Goal: Communication & Community: Participate in discussion

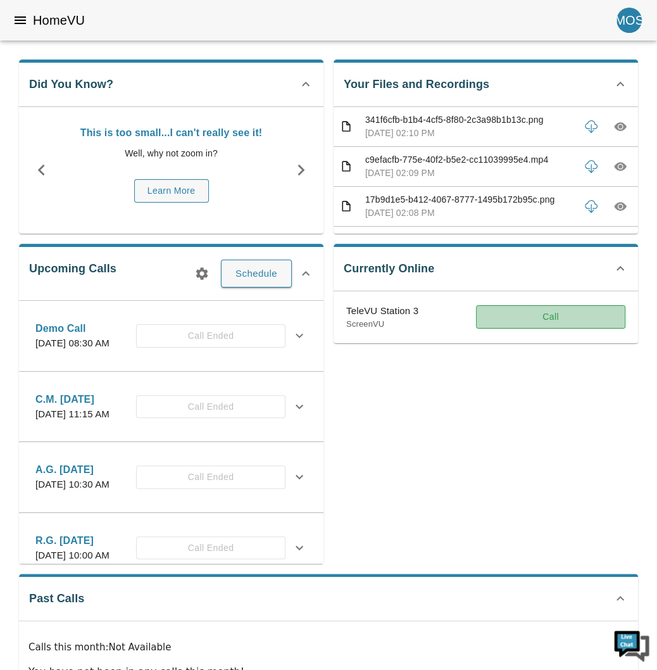
click at [526, 317] on button "Call" at bounding box center [550, 316] width 149 height 23
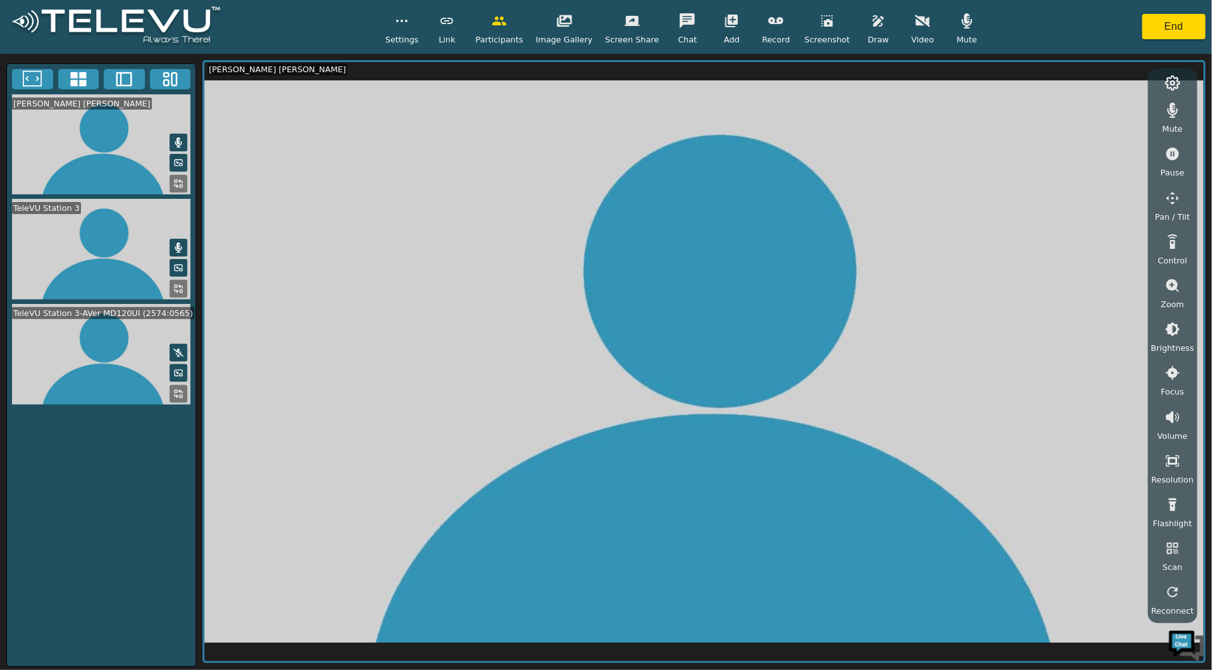
click at [172, 393] on button at bounding box center [179, 394] width 18 height 18
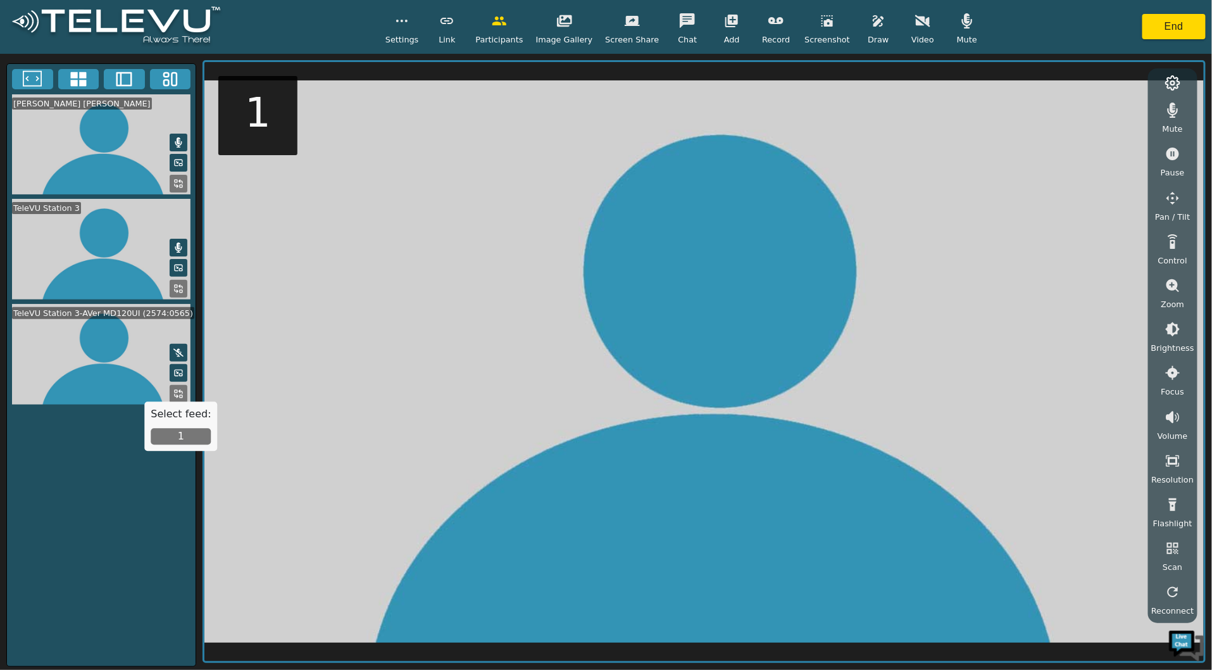
click at [180, 433] on button "1" at bounding box center [181, 437] width 60 height 16
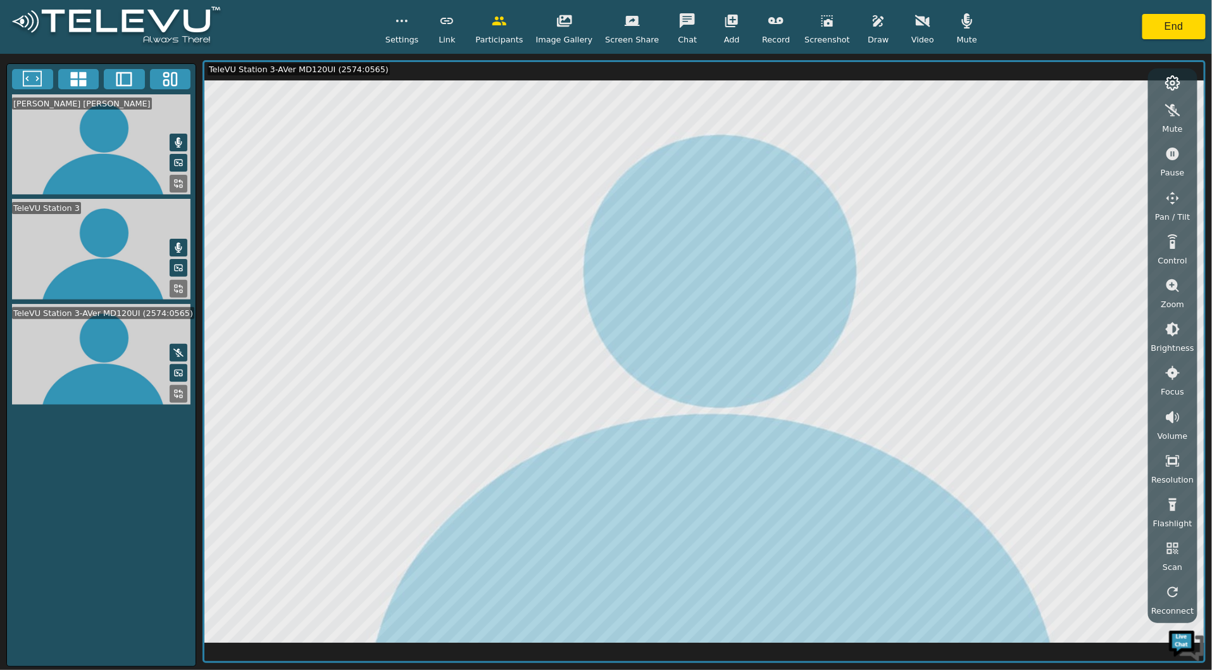
click at [949, 301] on span "Zoom" at bounding box center [1172, 304] width 23 height 12
click at [949, 323] on button "button" at bounding box center [1173, 328] width 32 height 25
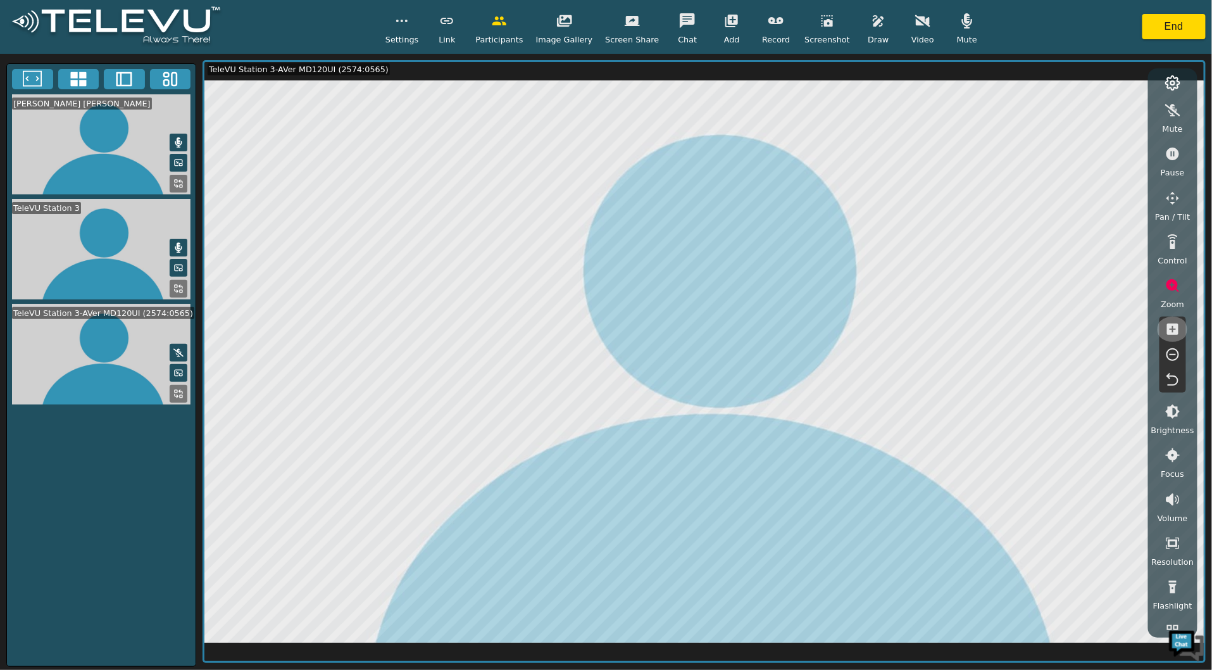
click at [949, 323] on button "button" at bounding box center [1173, 328] width 32 height 25
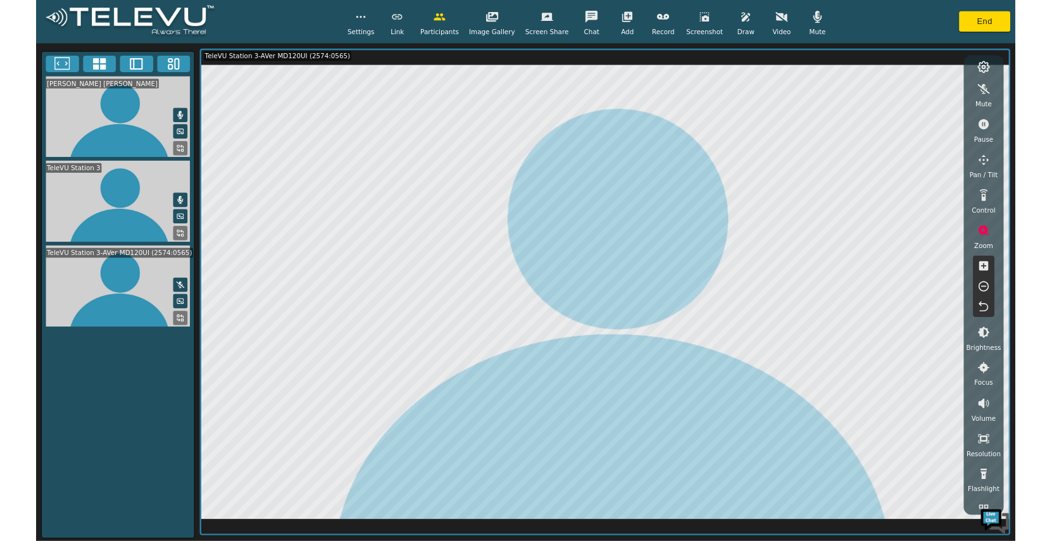
scroll to position [67, 0]
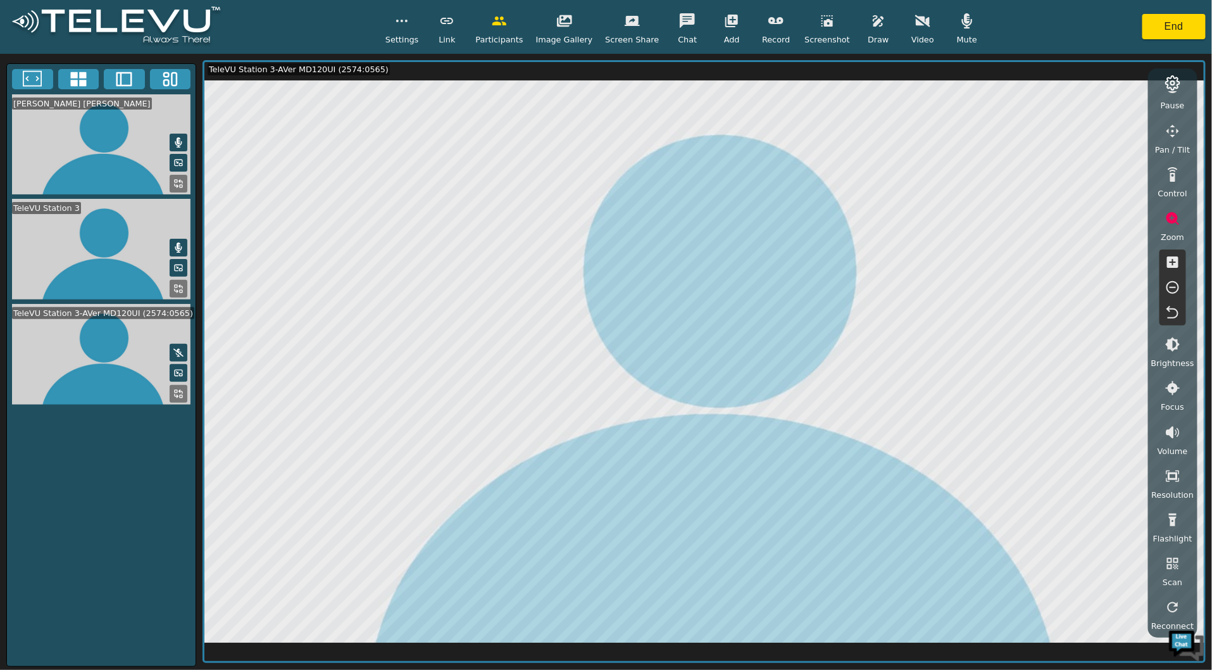
click at [949, 470] on icon "button" at bounding box center [1172, 475] width 15 height 15
click at [949, 521] on li "Ultra HD" at bounding box center [1170, 516] width 63 height 23
click at [949, 477] on icon "button" at bounding box center [1172, 475] width 15 height 15
click at [949, 560] on li "HD" at bounding box center [1170, 562] width 63 height 23
click at [18, 337] on video at bounding box center [101, 354] width 189 height 101
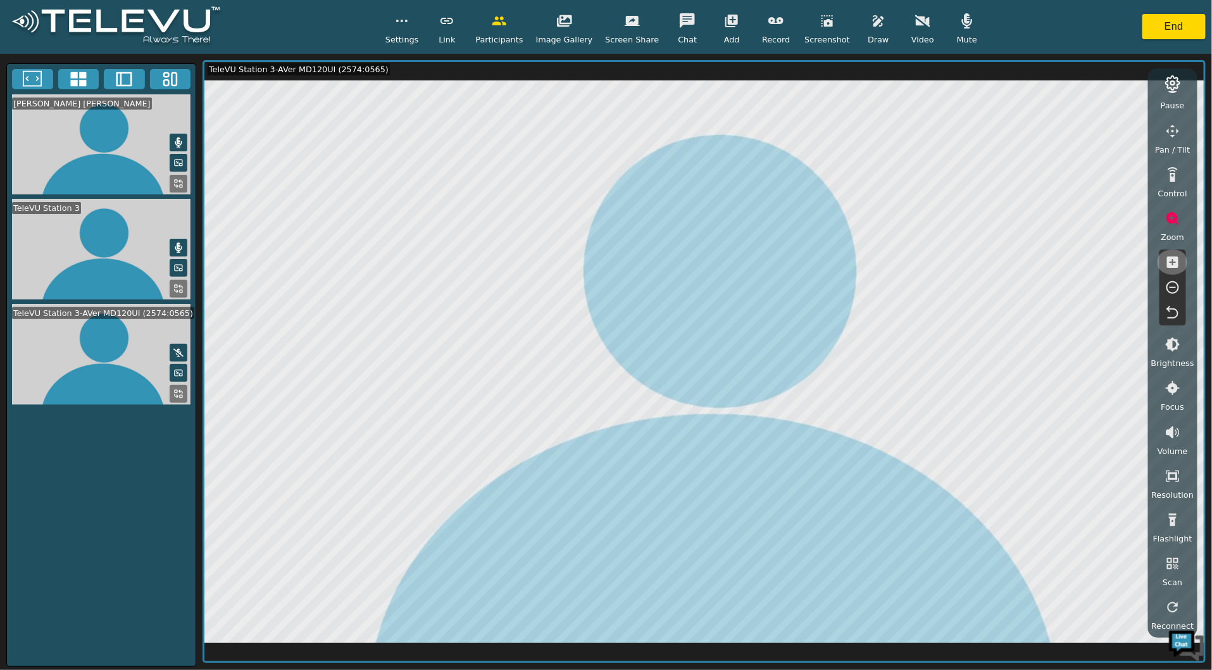
click at [949, 264] on icon "button" at bounding box center [1172, 261] width 11 height 11
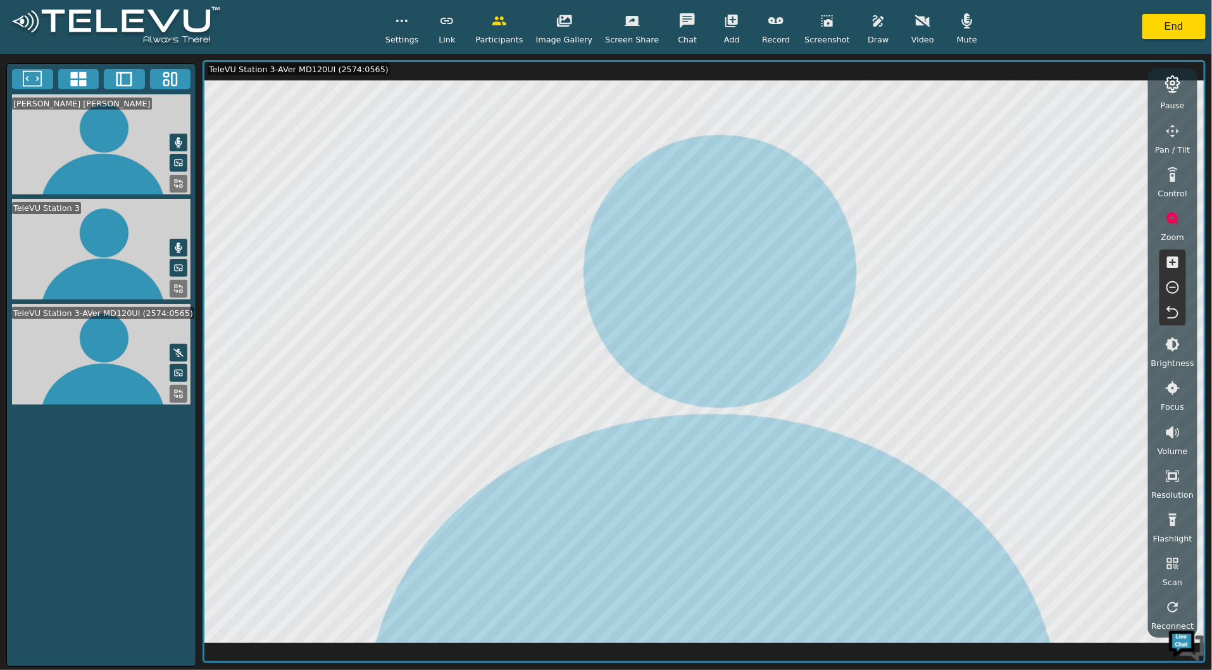
click at [949, 264] on icon "button" at bounding box center [1172, 261] width 11 height 11
click at [949, 262] on icon "button" at bounding box center [1172, 261] width 11 height 11
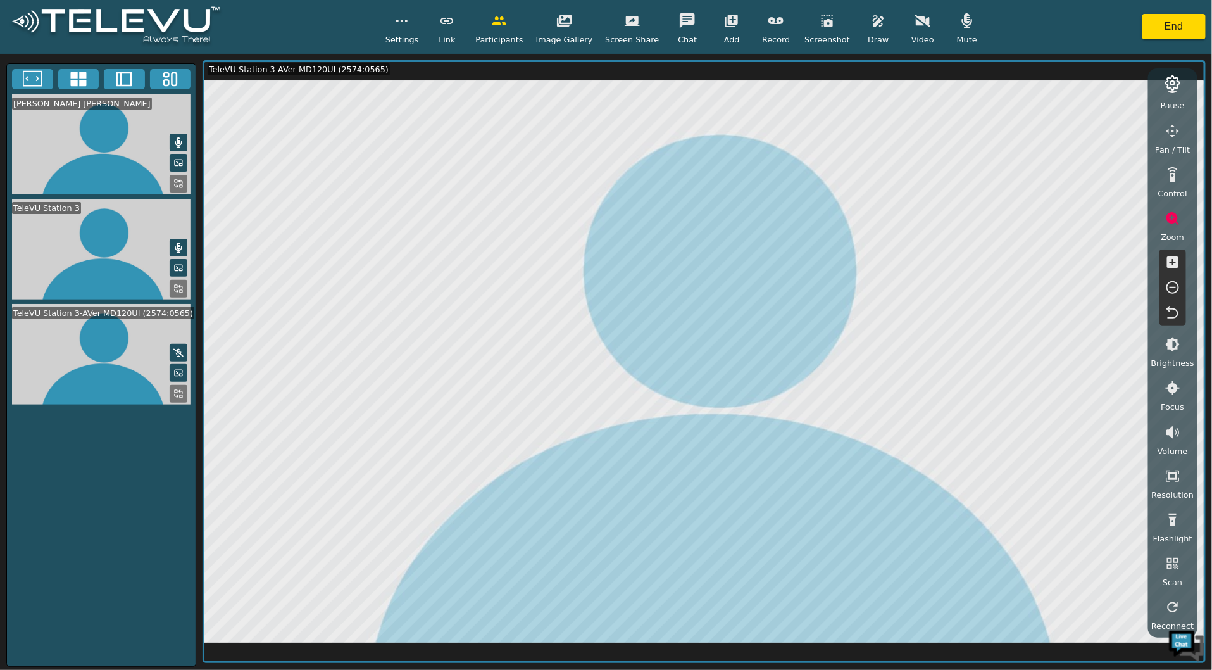
click at [949, 262] on icon "button" at bounding box center [1172, 261] width 11 height 11
click at [949, 18] on button "End" at bounding box center [1173, 26] width 63 height 25
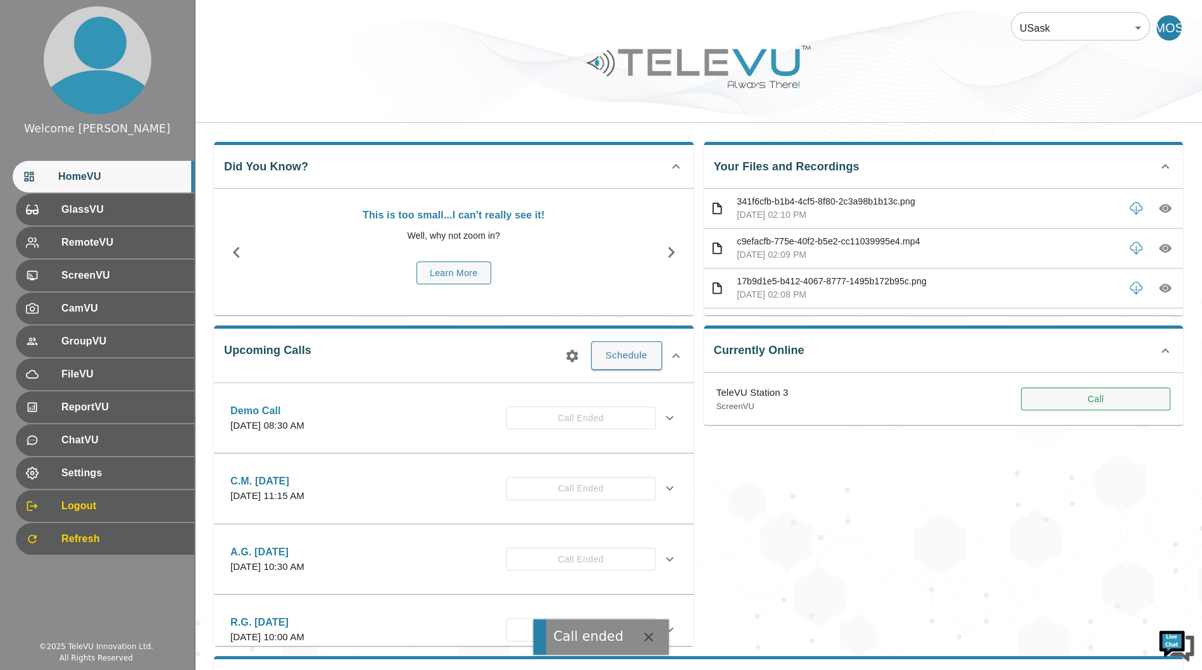
click at [949, 387] on button "Call" at bounding box center [1095, 398] width 149 height 23
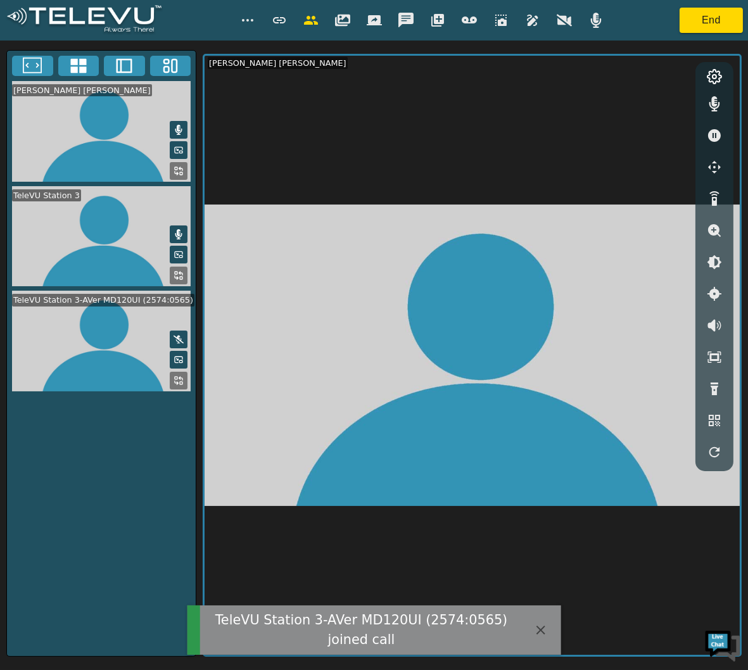
drag, startPoint x: 191, startPoint y: 370, endPoint x: 184, endPoint y: 375, distance: 8.6
click at [191, 370] on video at bounding box center [101, 341] width 189 height 101
click at [183, 376] on icon at bounding box center [178, 380] width 10 height 10
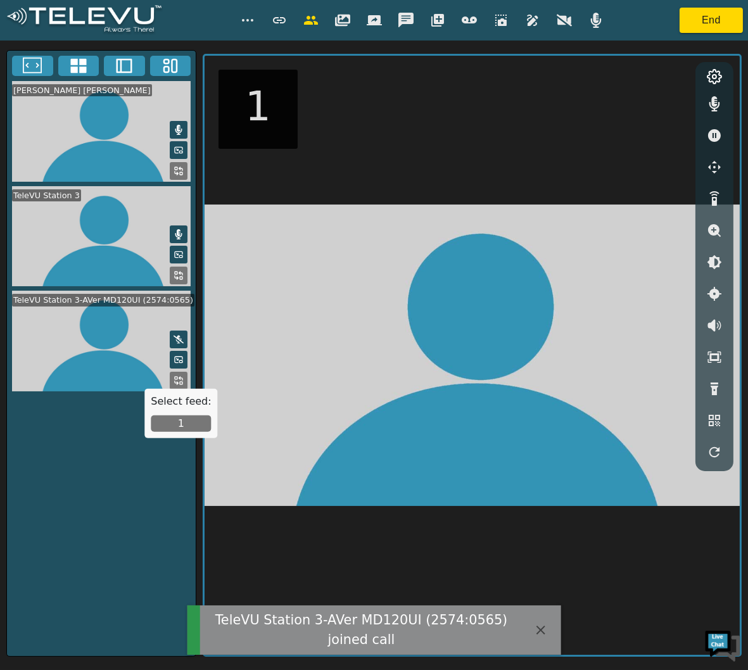
drag, startPoint x: 187, startPoint y: 429, endPoint x: 201, endPoint y: 424, distance: 14.8
click at [187, 429] on button "1" at bounding box center [181, 423] width 60 height 16
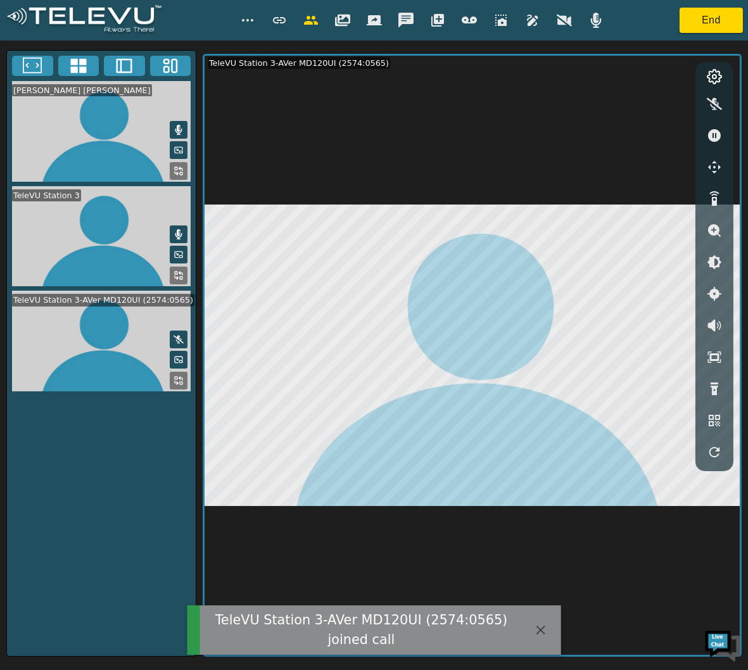
click at [716, 232] on icon "button" at bounding box center [714, 230] width 13 height 13
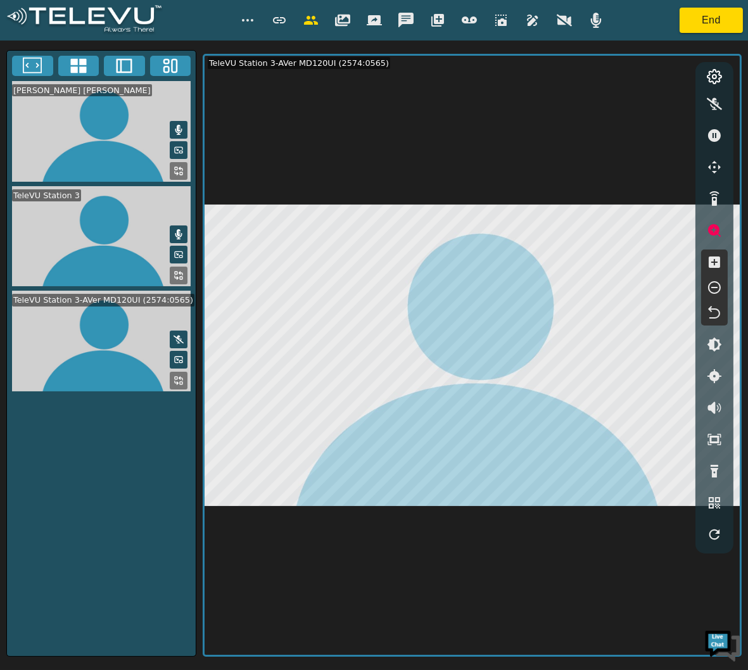
click at [718, 319] on icon "button" at bounding box center [713, 312] width 15 height 15
click at [718, 267] on icon "button" at bounding box center [713, 261] width 11 height 11
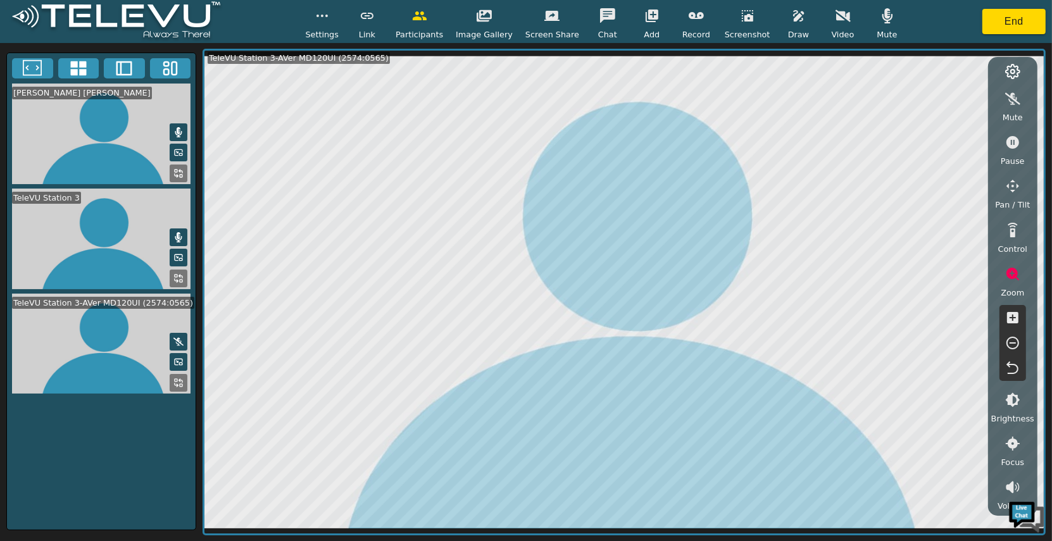
click at [949, 330] on button "button" at bounding box center [1013, 342] width 32 height 25
click at [949, 326] on button "button" at bounding box center [1013, 317] width 32 height 25
click at [949, 324] on icon "button" at bounding box center [1012, 317] width 15 height 15
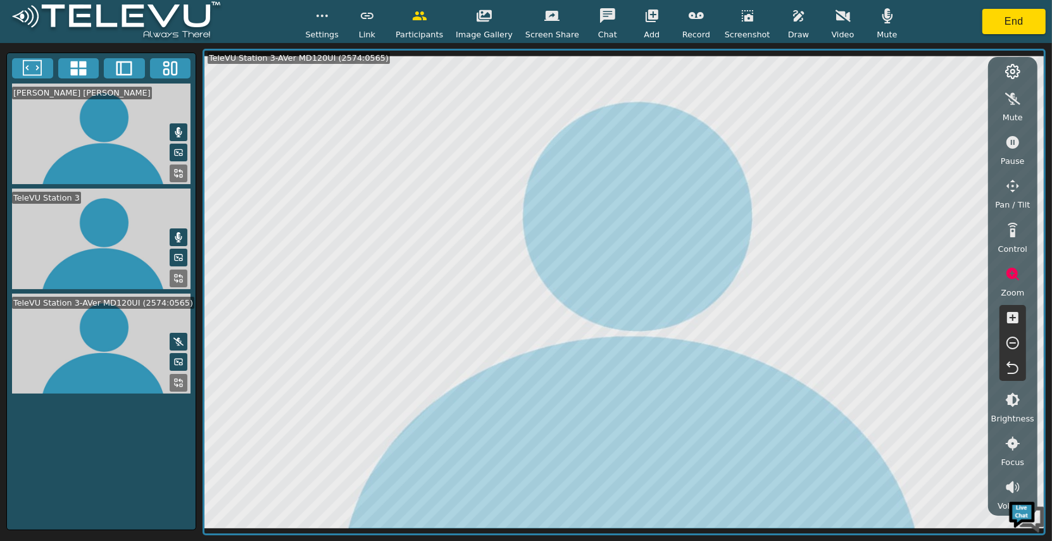
click at [949, 324] on icon "button" at bounding box center [1012, 317] width 15 height 15
click at [949, 325] on icon "button" at bounding box center [1012, 317] width 15 height 15
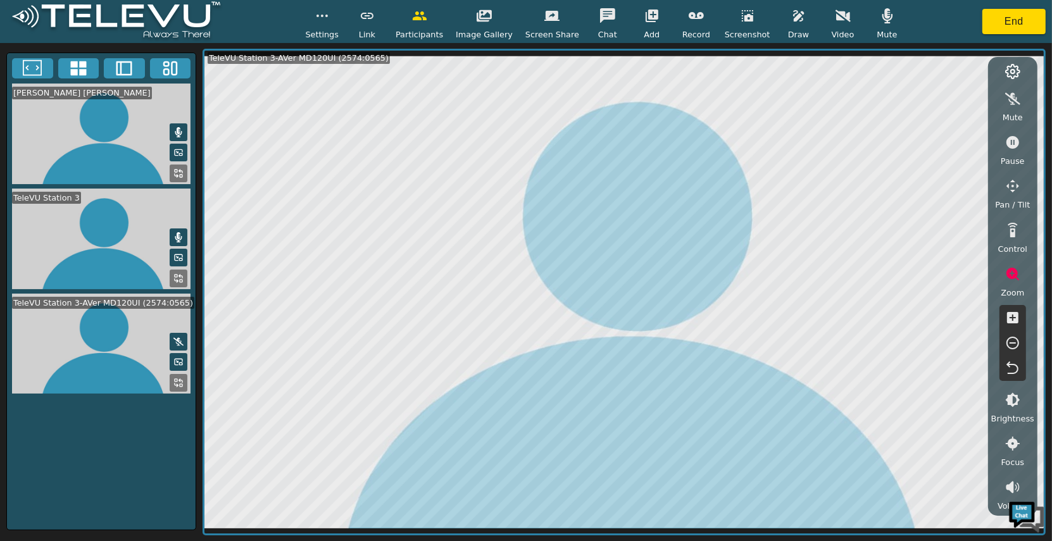
scroll to position [177, 0]
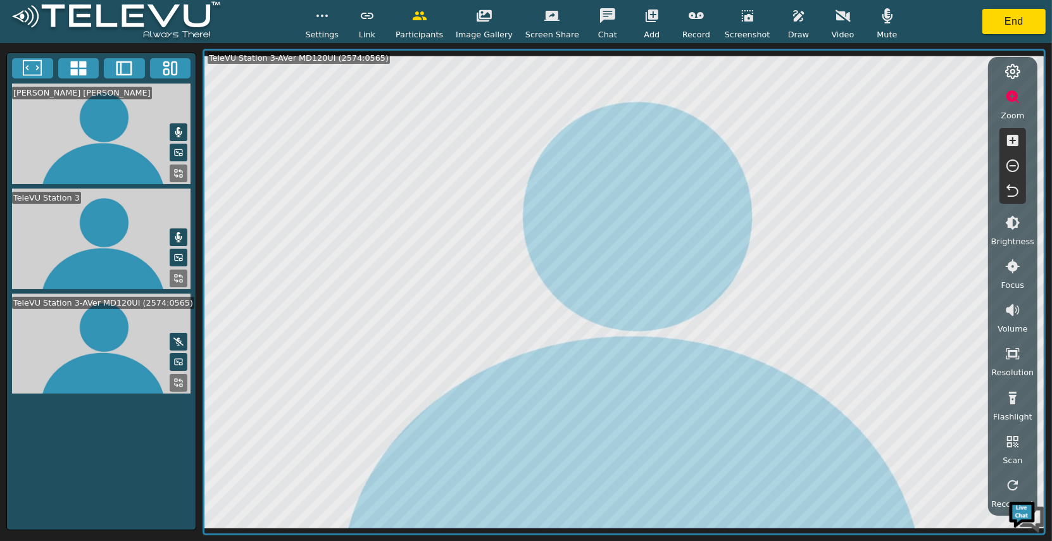
click at [949, 368] on span "Resolution" at bounding box center [1012, 372] width 42 height 12
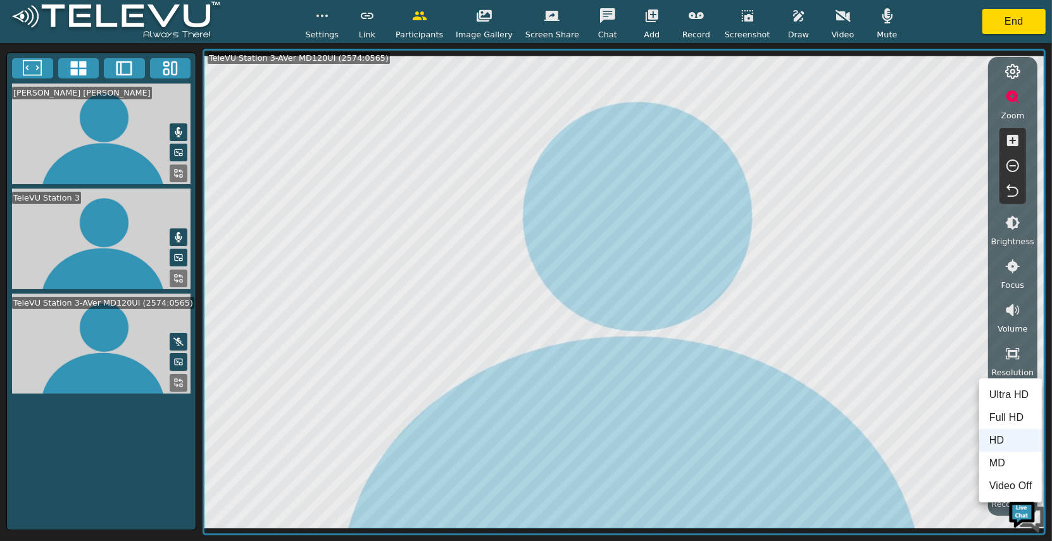
click at [949, 463] on li "MD" at bounding box center [1010, 463] width 63 height 23
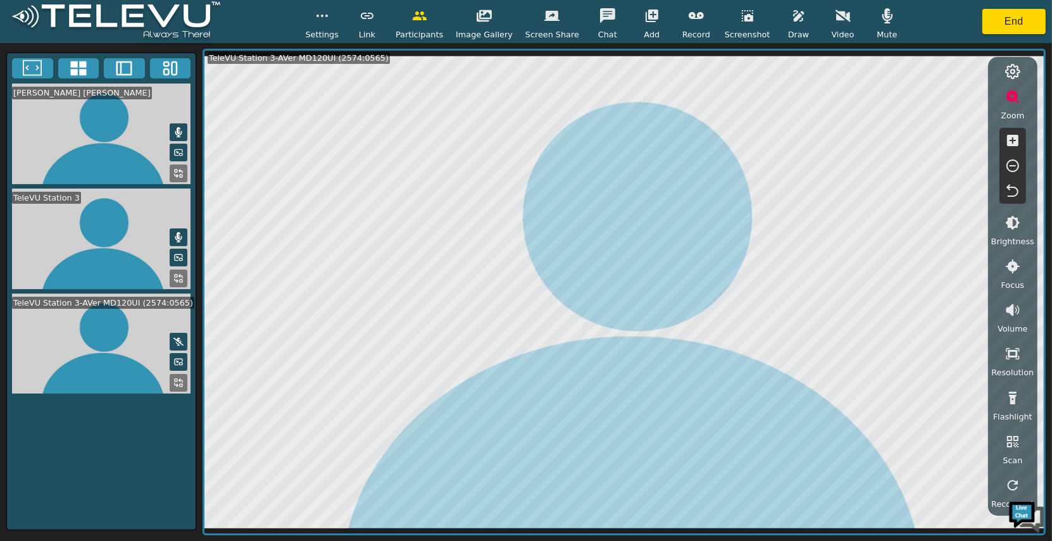
click at [949, 370] on span "Resolution" at bounding box center [1012, 372] width 42 height 12
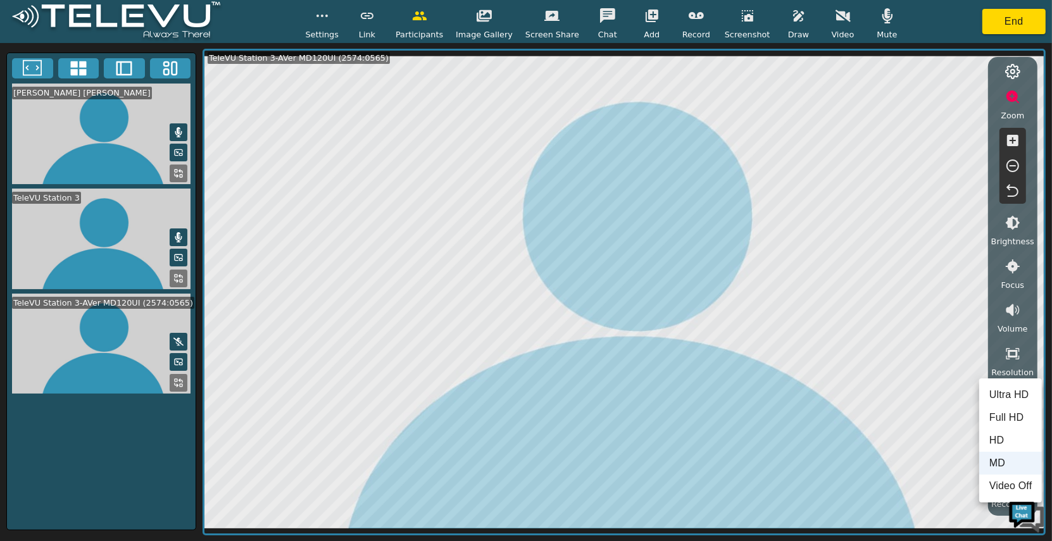
click at [949, 406] on li "Ultra HD" at bounding box center [1010, 395] width 63 height 23
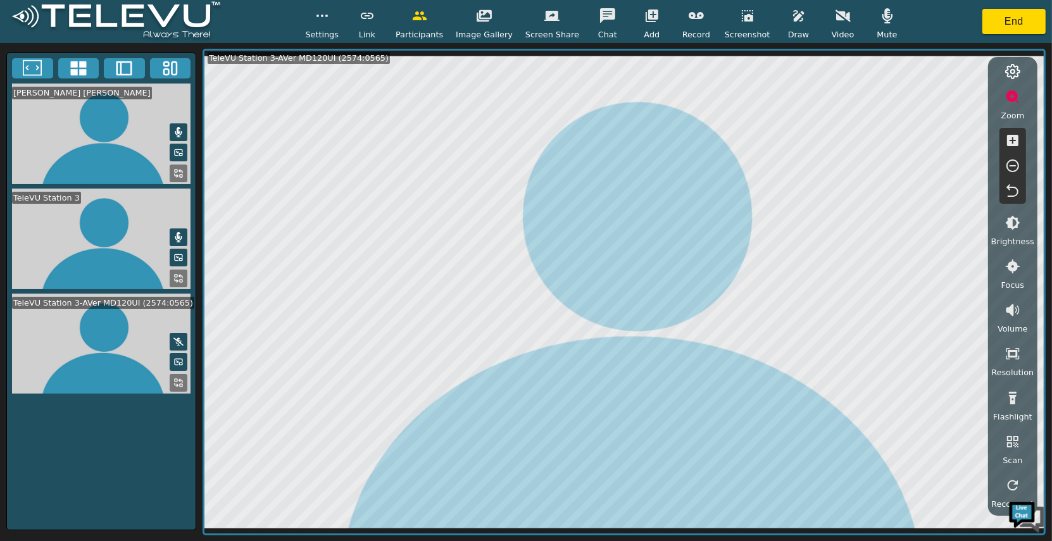
click at [949, 356] on button "button" at bounding box center [1013, 353] width 32 height 25
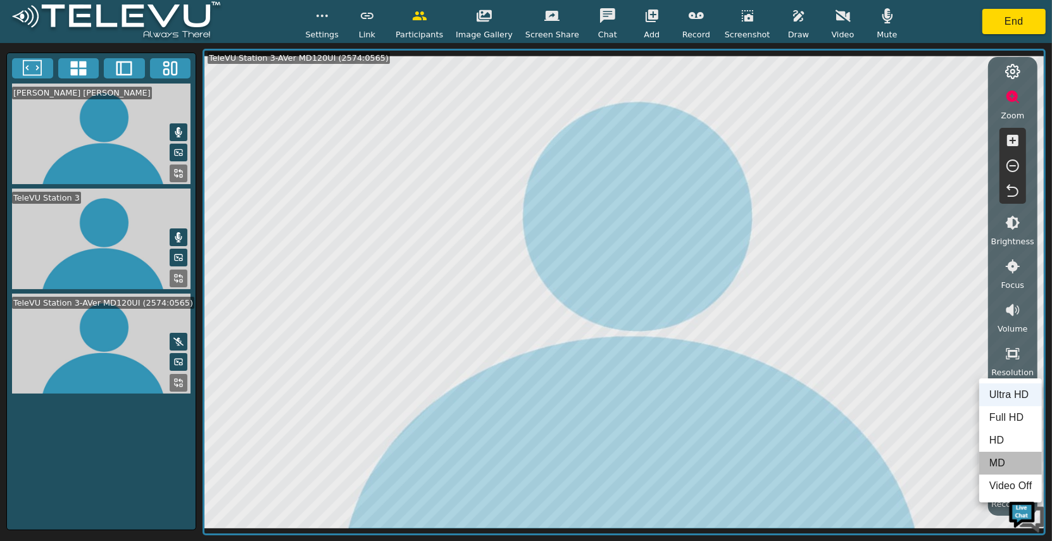
click at [949, 455] on li "MD" at bounding box center [1010, 463] width 63 height 23
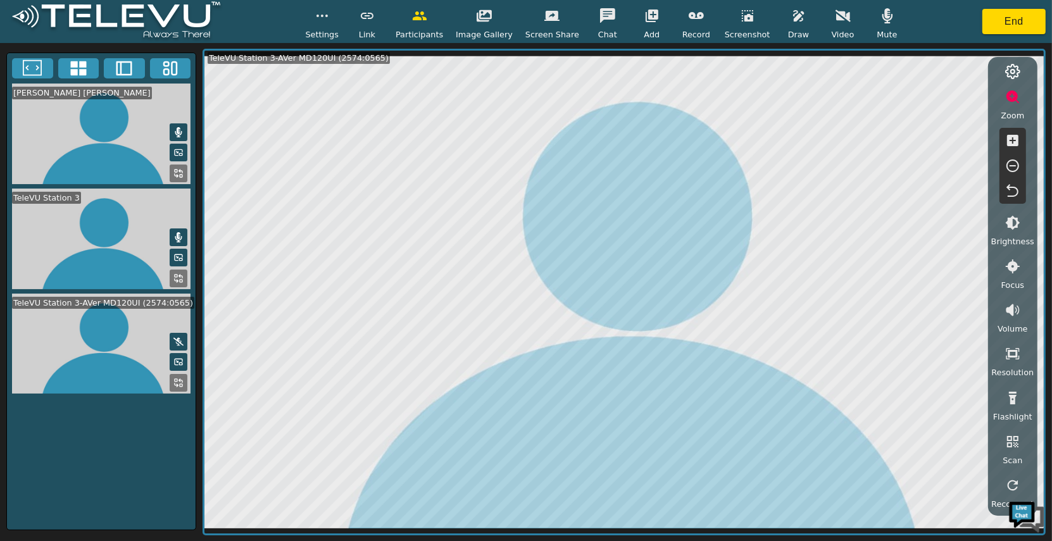
click at [949, 195] on icon "button" at bounding box center [1012, 190] width 12 height 13
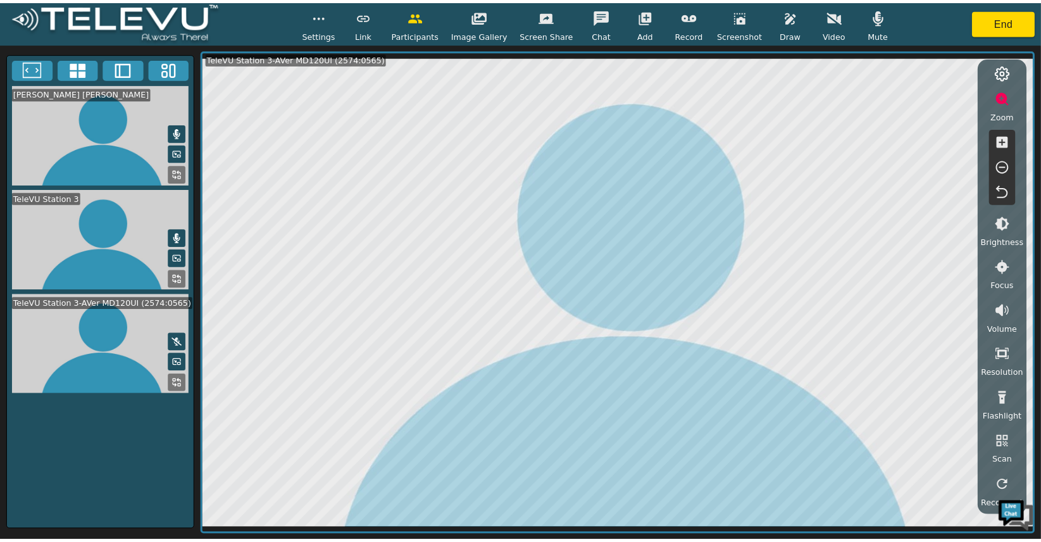
scroll to position [0, 0]
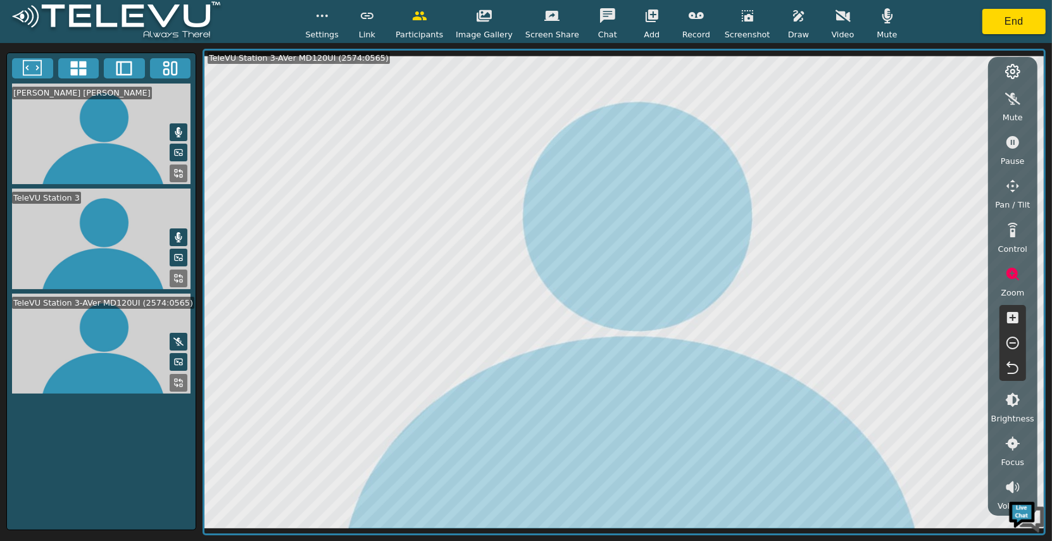
click at [949, 182] on icon "button" at bounding box center [1012, 185] width 15 height 15
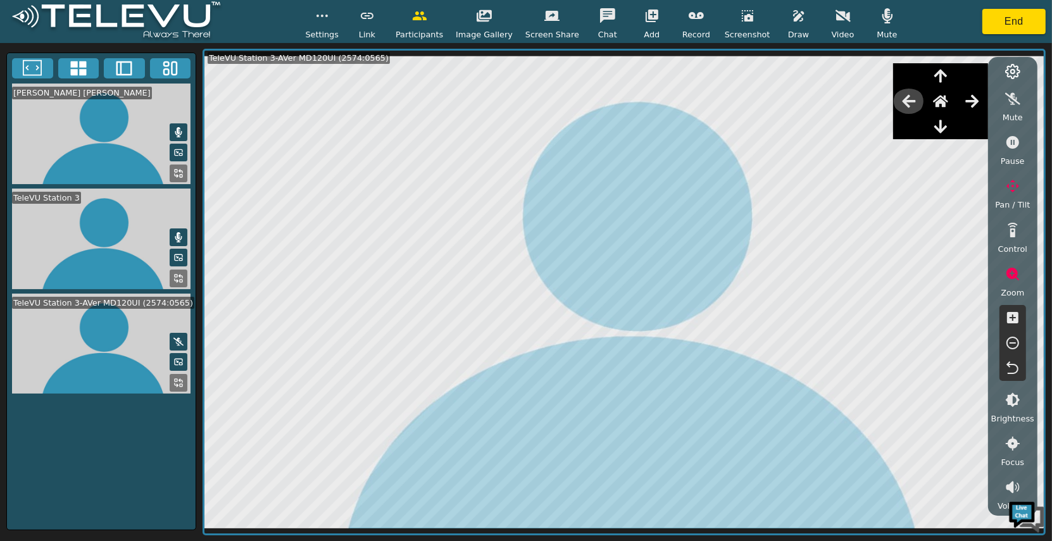
click at [911, 105] on icon "button" at bounding box center [908, 101] width 15 height 15
click at [921, 25] on div "Settings Link Participants Image Gallery Screen Share Chat Add Record Screensho…" at bounding box center [526, 21] width 1052 height 43
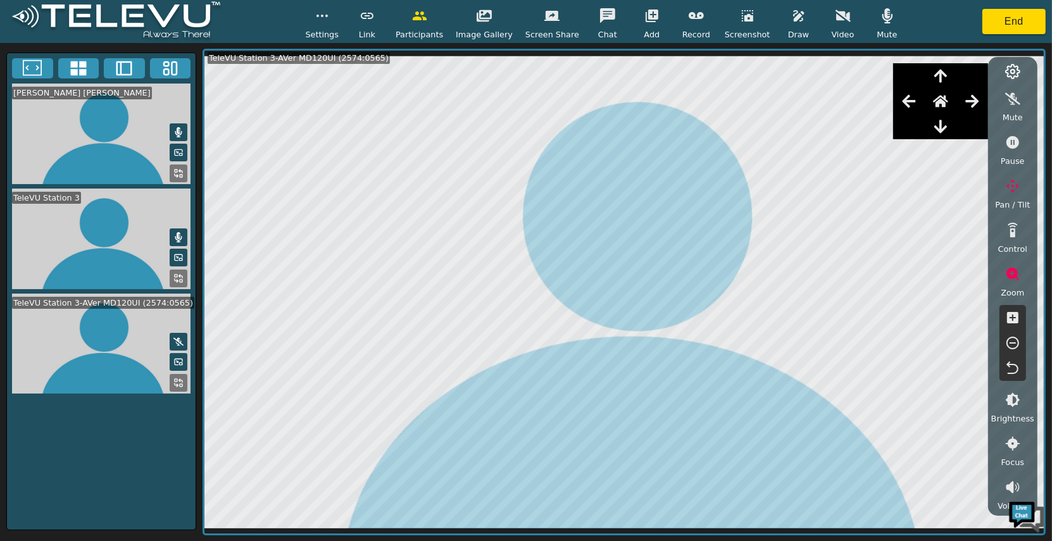
click at [892, 26] on div "Settings Link Participants Image Gallery Screen Share Chat Add Record Screensho…" at bounding box center [526, 21] width 1052 height 43
click at [892, 26] on div "Mute" at bounding box center [888, 21] width 32 height 37
click at [949, 194] on button "button" at bounding box center [1013, 185] width 32 height 25
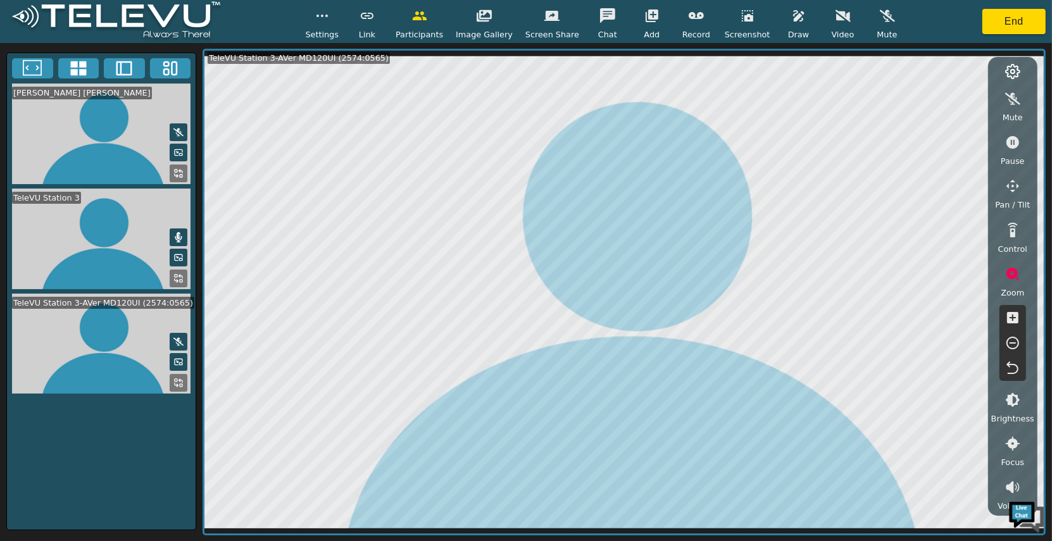
click at [949, 189] on button "button" at bounding box center [1013, 185] width 32 height 25
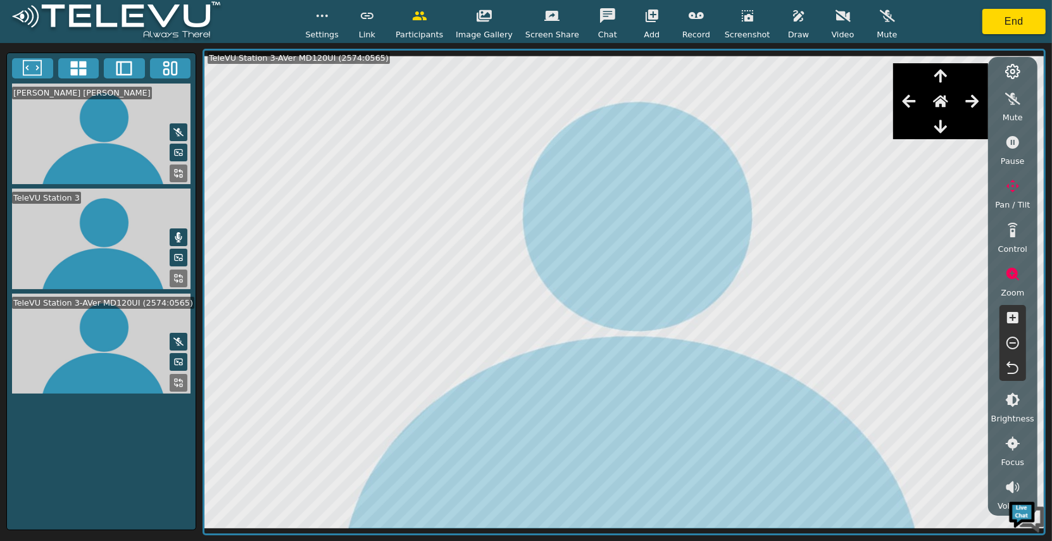
click at [922, 92] on div at bounding box center [940, 101] width 95 height 25
click at [913, 99] on icon "button" at bounding box center [908, 101] width 15 height 15
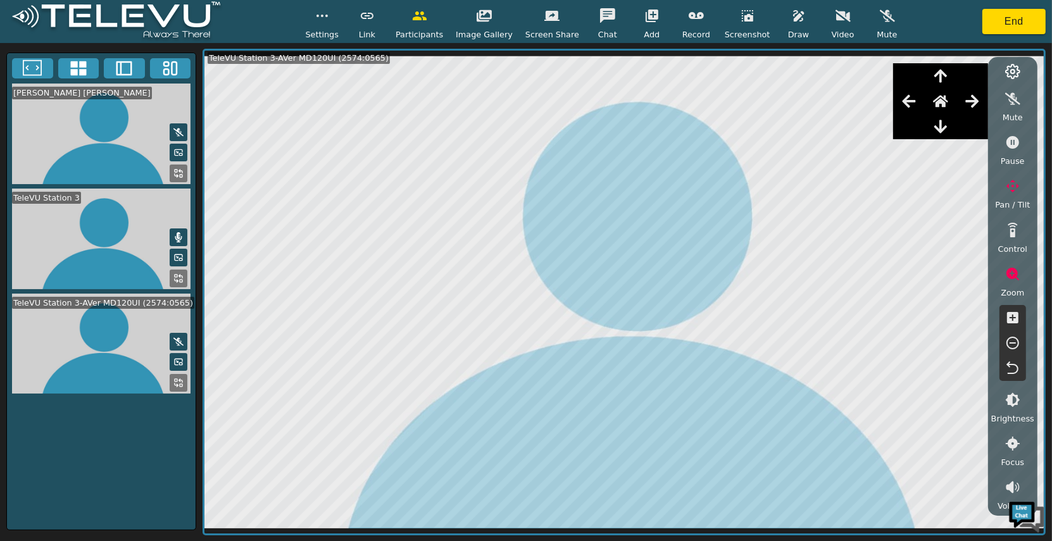
click at [923, 95] on div at bounding box center [940, 101] width 95 height 25
click at [910, 101] on icon "button" at bounding box center [908, 101] width 13 height 13
click at [949, 104] on button "button" at bounding box center [972, 101] width 32 height 25
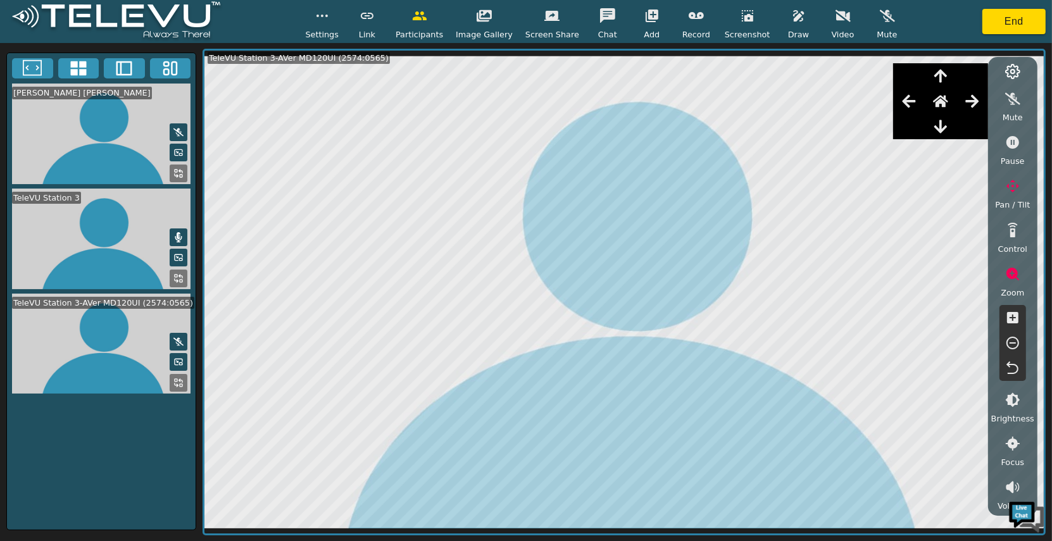
click at [949, 105] on icon "button" at bounding box center [972, 101] width 15 height 15
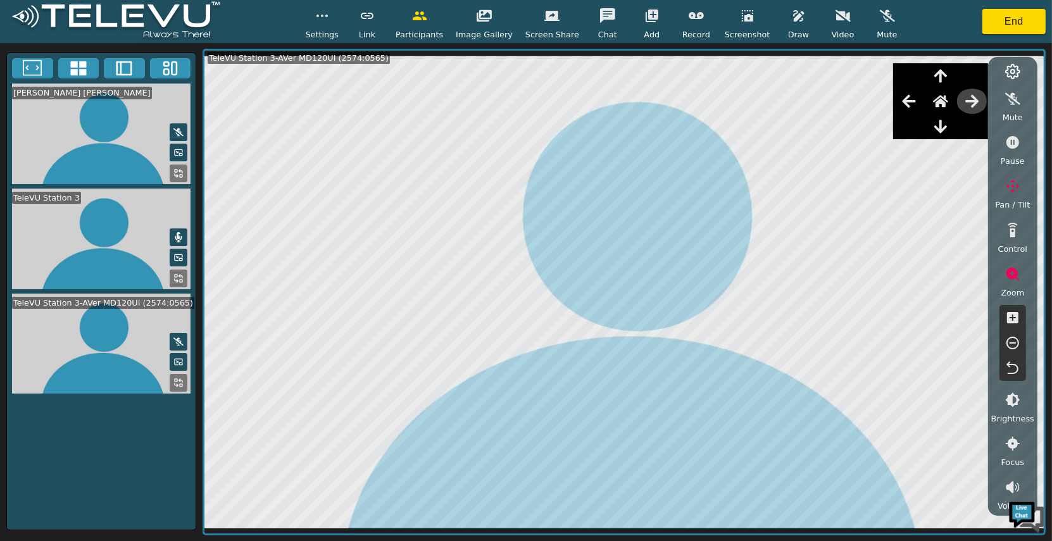
click at [949, 105] on icon "button" at bounding box center [972, 101] width 15 height 15
click at [904, 104] on icon "button" at bounding box center [908, 101] width 15 height 15
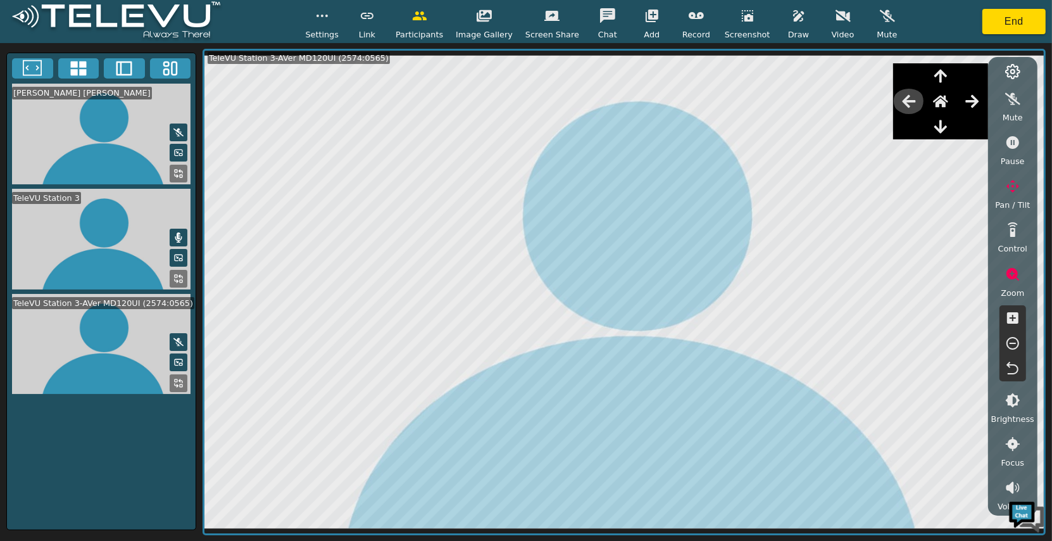
click at [904, 104] on icon "button" at bounding box center [908, 101] width 15 height 15
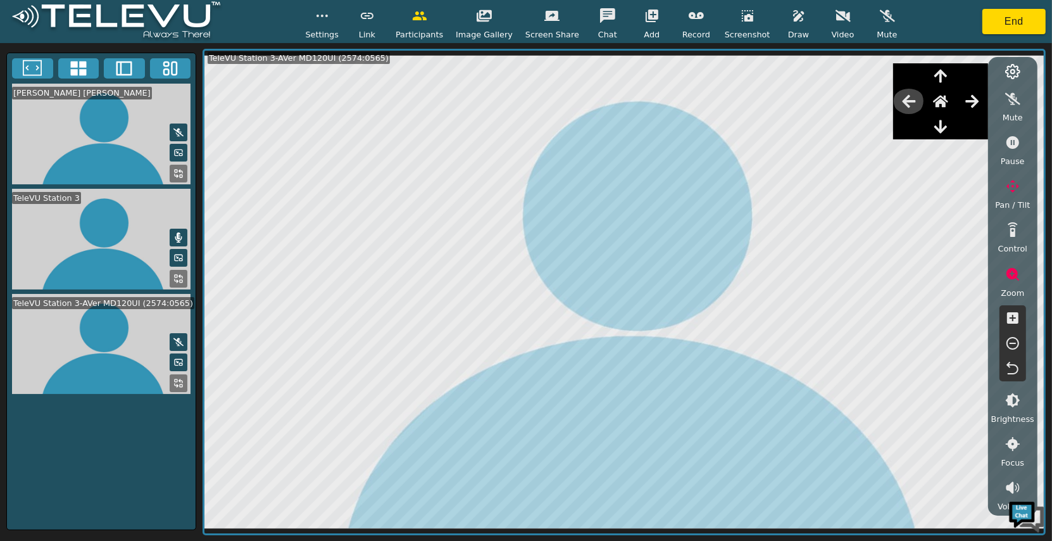
click at [906, 104] on icon "button" at bounding box center [908, 101] width 13 height 13
click at [939, 132] on icon "button" at bounding box center [940, 126] width 13 height 13
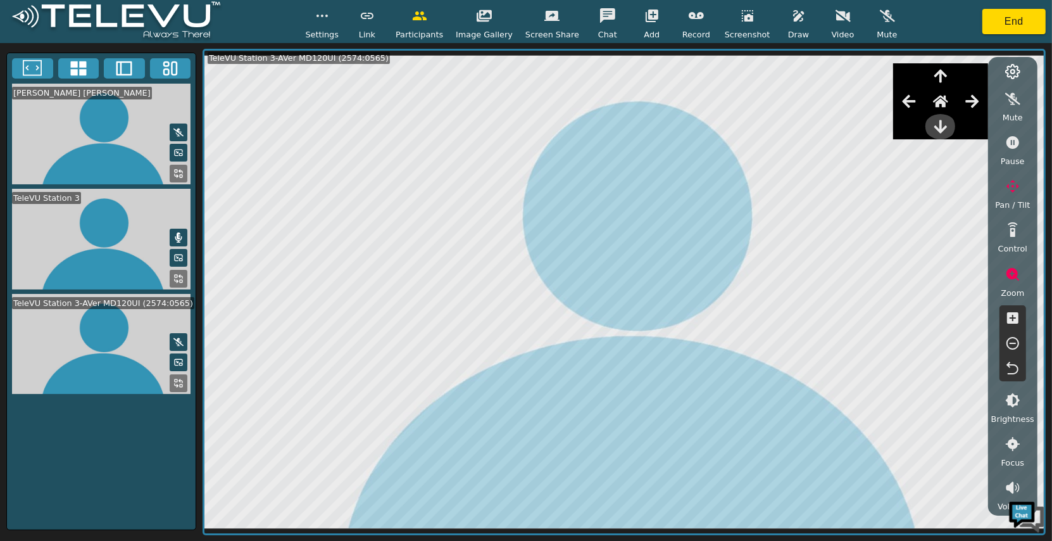
click at [939, 132] on icon "button" at bounding box center [940, 126] width 13 height 13
click at [915, 92] on button "button" at bounding box center [909, 101] width 32 height 25
click at [949, 115] on div at bounding box center [972, 126] width 32 height 25
click at [949, 106] on icon "button" at bounding box center [972, 101] width 15 height 15
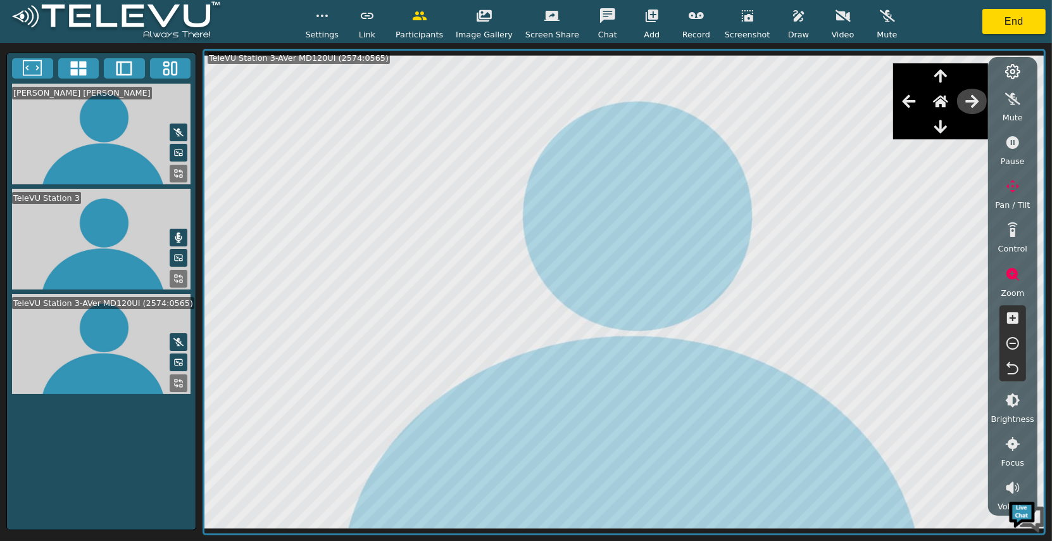
click at [949, 106] on icon "button" at bounding box center [972, 101] width 15 height 15
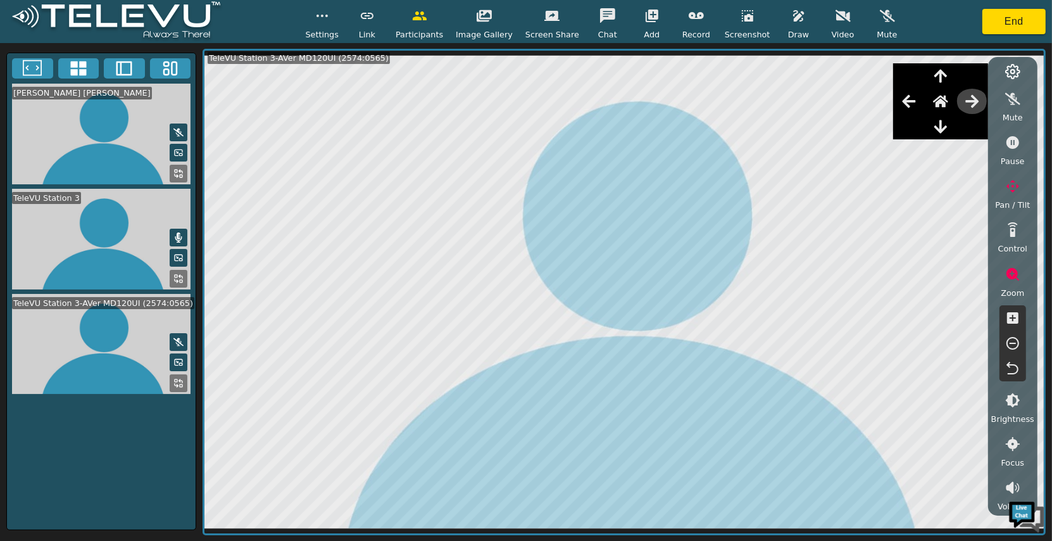
click at [949, 106] on icon "button" at bounding box center [972, 101] width 15 height 15
click at [946, 85] on button "button" at bounding box center [941, 75] width 32 height 25
click at [944, 84] on button "button" at bounding box center [941, 75] width 32 height 25
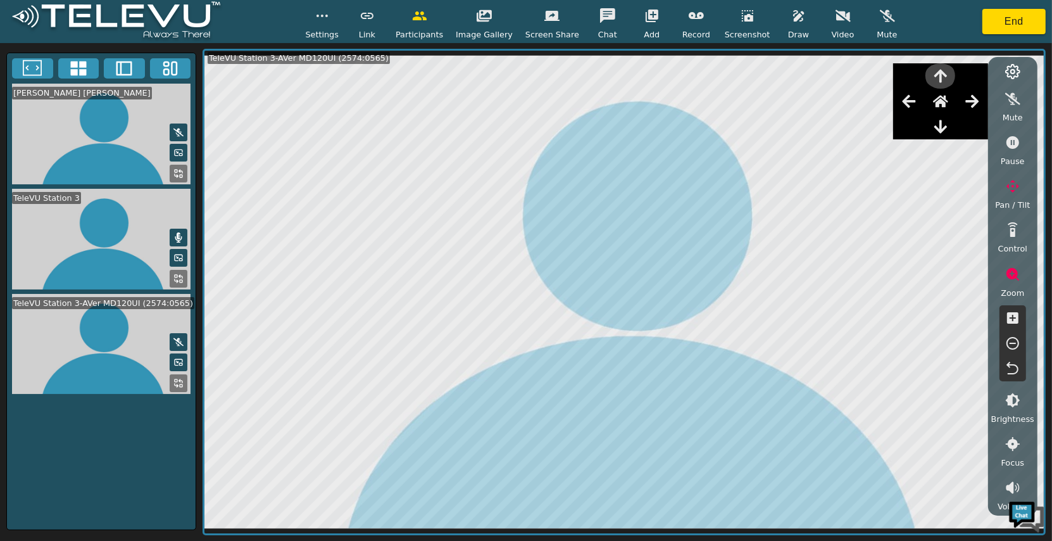
click at [944, 84] on button "button" at bounding box center [941, 75] width 32 height 25
click at [940, 133] on icon "button" at bounding box center [940, 126] width 15 height 15
click at [949, 109] on button "button" at bounding box center [972, 101] width 32 height 25
click at [949, 327] on button "button" at bounding box center [1013, 317] width 32 height 25
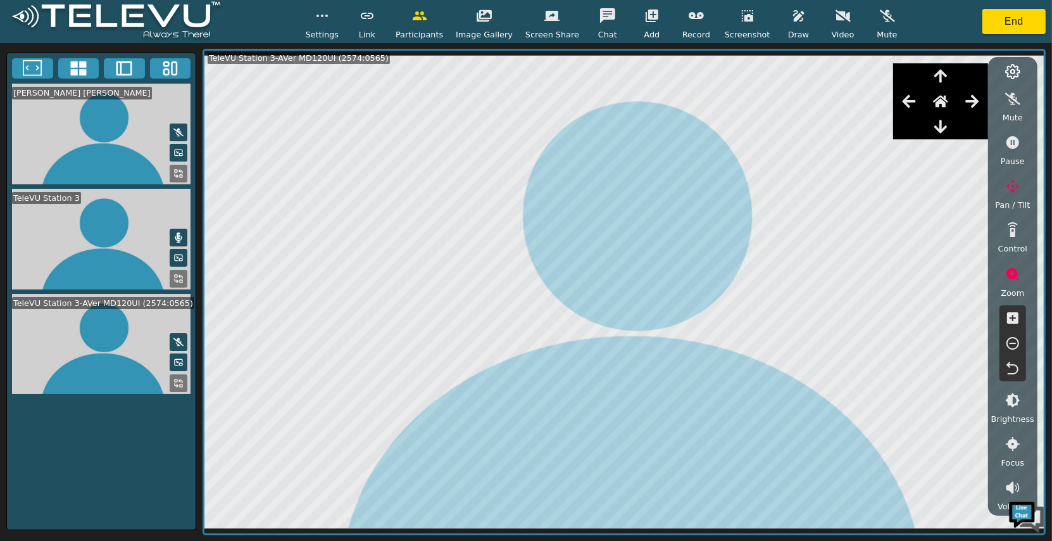
click at [949, 327] on button "button" at bounding box center [1013, 317] width 32 height 25
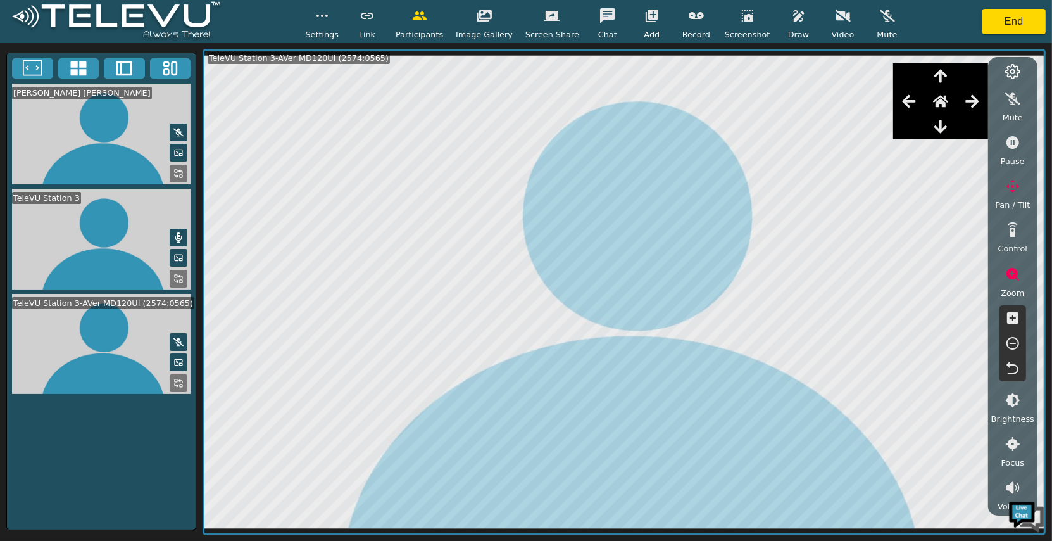
click at [949, 327] on button "button" at bounding box center [1013, 317] width 32 height 25
click at [949, 326] on button "button" at bounding box center [1013, 317] width 32 height 25
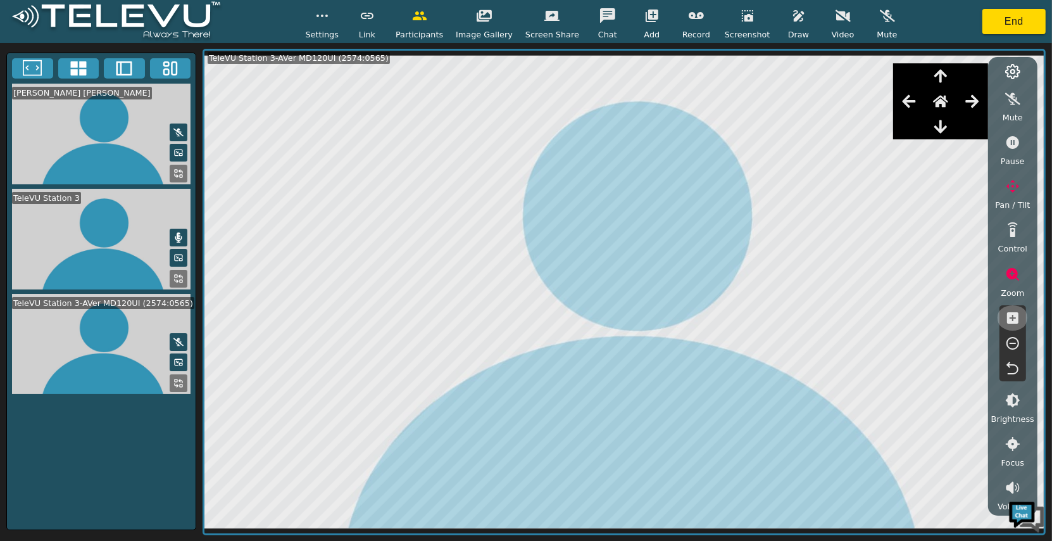
click at [949, 326] on button "button" at bounding box center [1013, 317] width 32 height 25
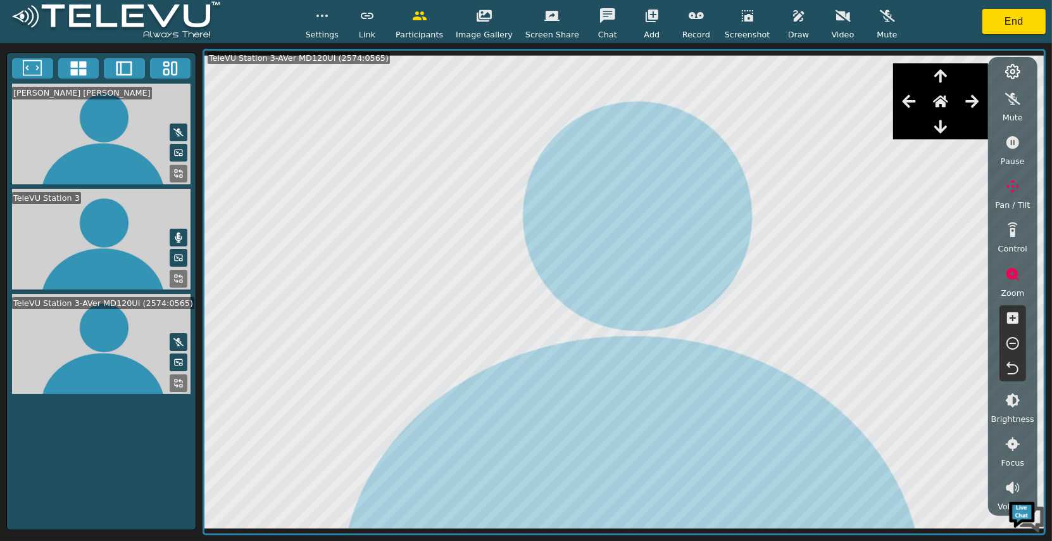
click at [939, 134] on button "button" at bounding box center [941, 126] width 32 height 25
click at [949, 101] on icon "button" at bounding box center [971, 101] width 13 height 13
click at [949, 102] on icon "button" at bounding box center [971, 101] width 13 height 13
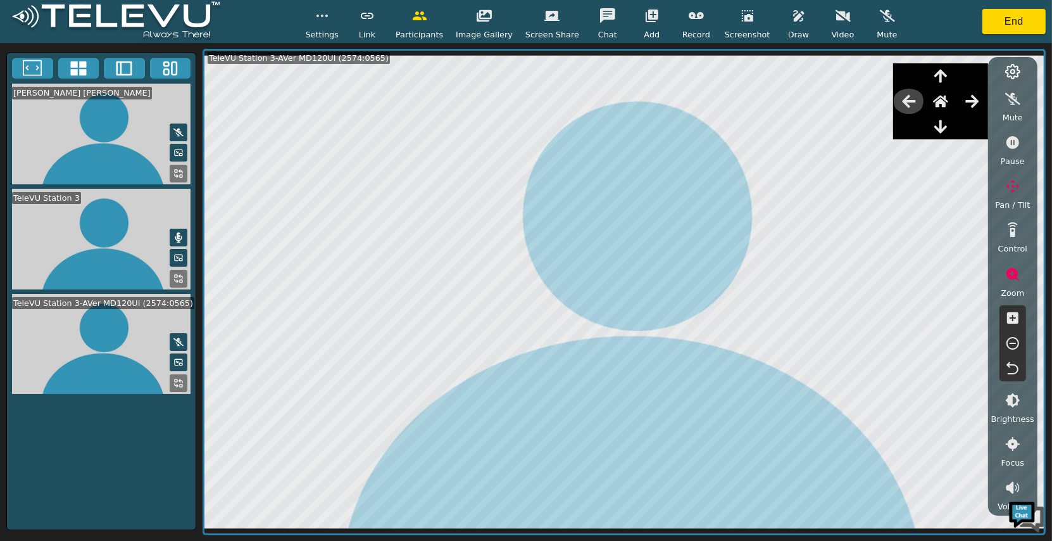
click at [901, 98] on icon "button" at bounding box center [908, 101] width 15 height 15
click at [600, 17] on icon "button" at bounding box center [607, 15] width 15 height 15
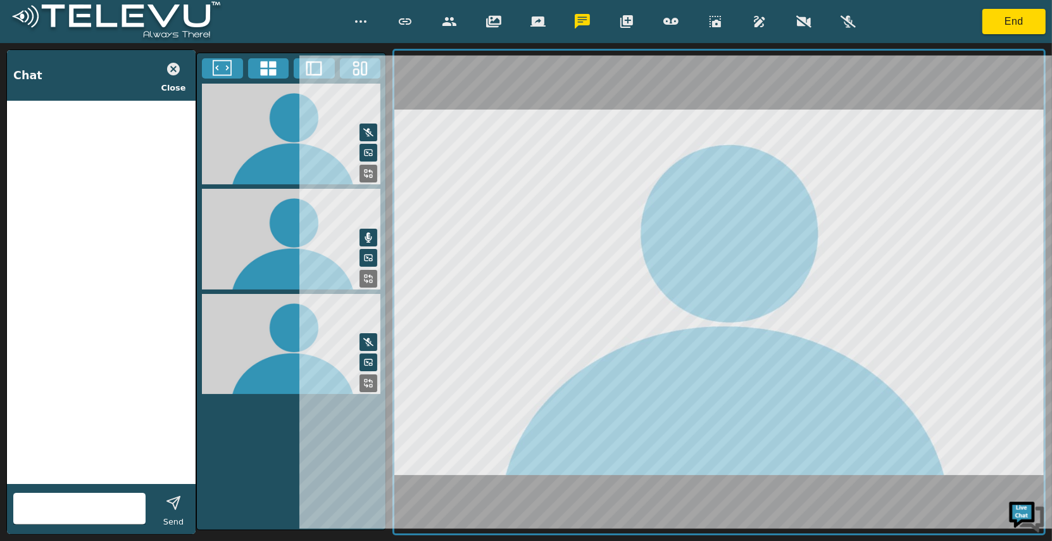
click at [94, 520] on div at bounding box center [79, 508] width 132 height 32
type input "T"
type input "Chat test"
click at [166, 501] on icon "button" at bounding box center [173, 502] width 15 height 15
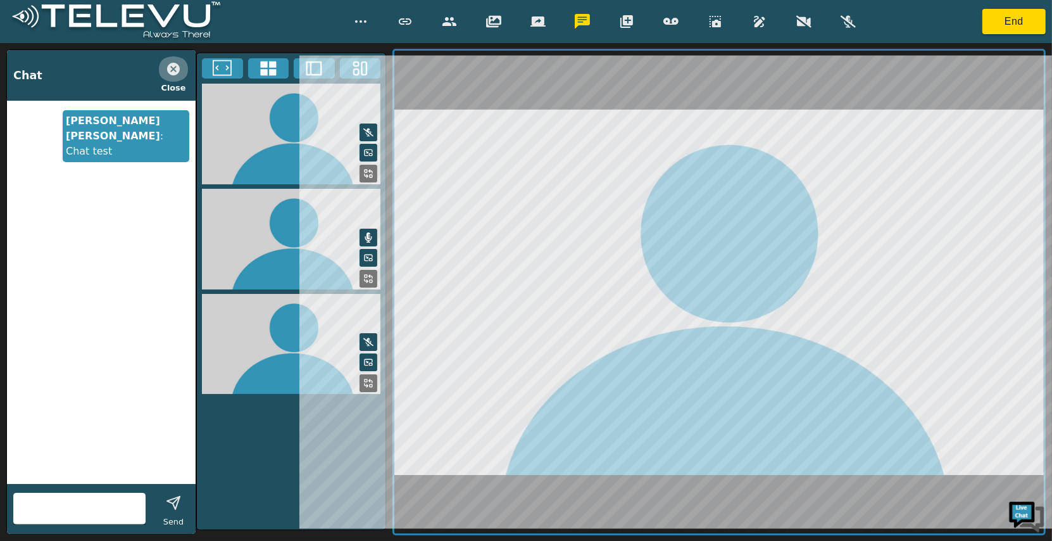
click at [173, 65] on icon "button" at bounding box center [173, 69] width 13 height 13
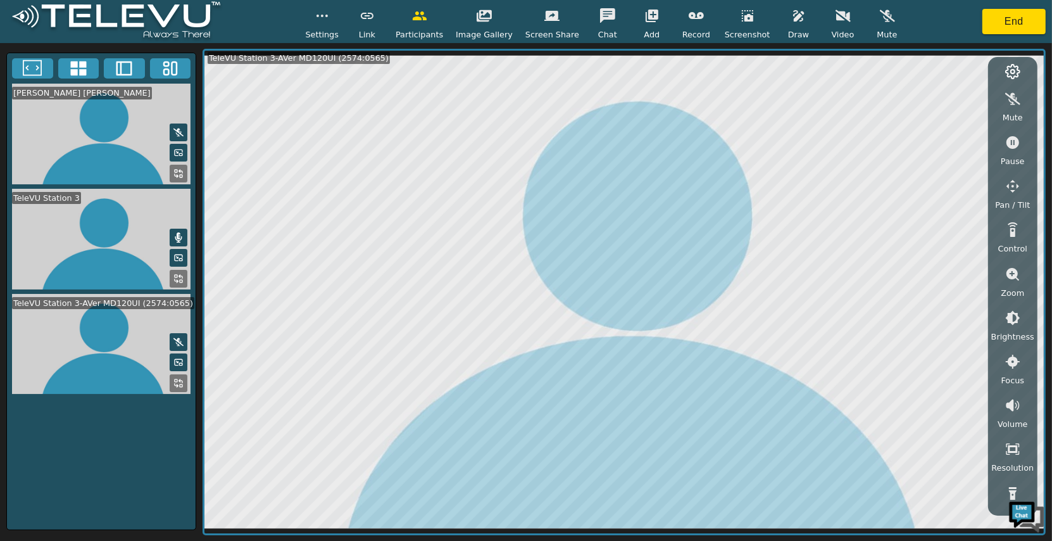
drag, startPoint x: 1013, startPoint y: 157, endPoint x: 1005, endPoint y: 152, distance: 10.2
click at [949, 157] on span "Pause" at bounding box center [1013, 161] width 24 height 12
click at [789, 33] on span "Draw" at bounding box center [798, 34] width 21 height 12
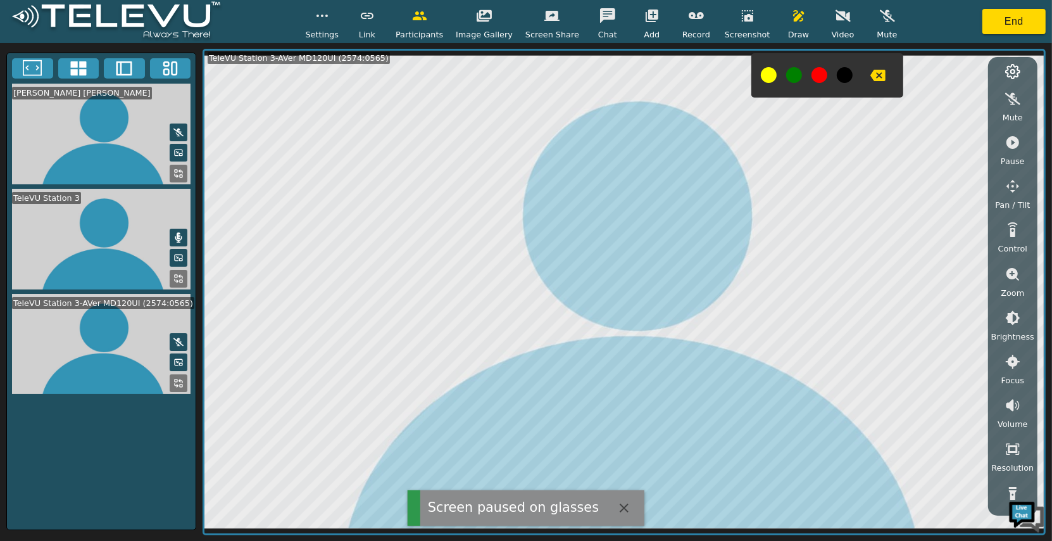
click at [880, 68] on button "button" at bounding box center [878, 75] width 32 height 25
click at [879, 70] on button "button" at bounding box center [878, 75] width 32 height 25
click at [800, 27] on div "Draw" at bounding box center [799, 21] width 32 height 37
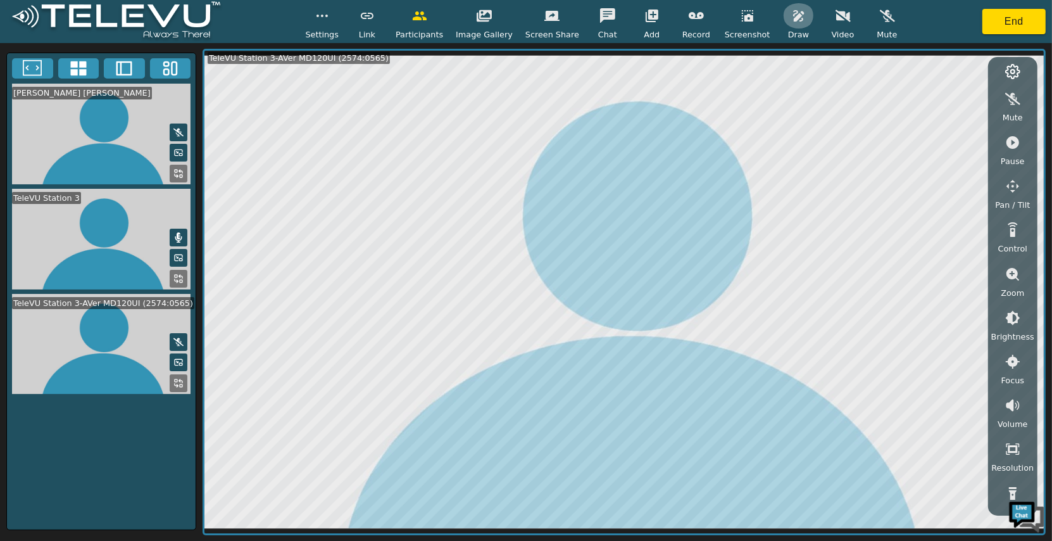
click at [783, 23] on button "button" at bounding box center [799, 15] width 32 height 25
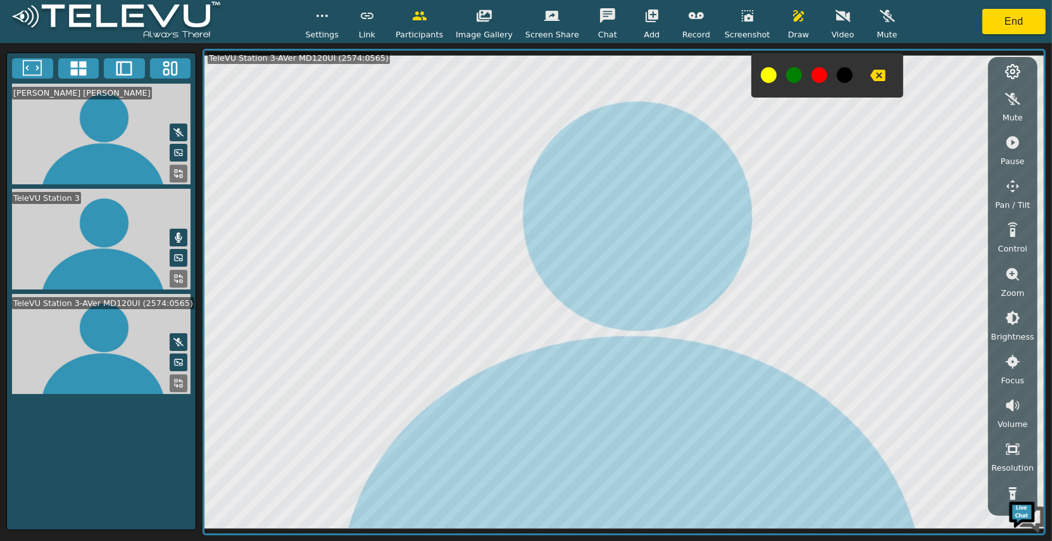
click at [891, 74] on div at bounding box center [827, 75] width 152 height 44
click at [877, 75] on icon "button" at bounding box center [877, 75] width 15 height 11
click at [783, 14] on button "button" at bounding box center [799, 15] width 32 height 25
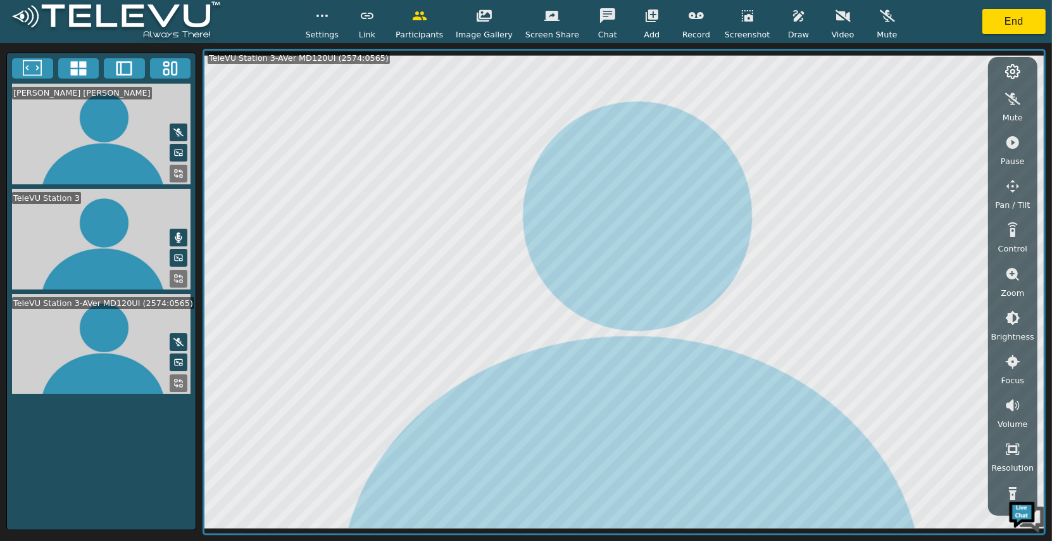
click at [949, 139] on button "button" at bounding box center [1013, 142] width 32 height 25
click at [760, 22] on div "Screenshot" at bounding box center [748, 21] width 46 height 37
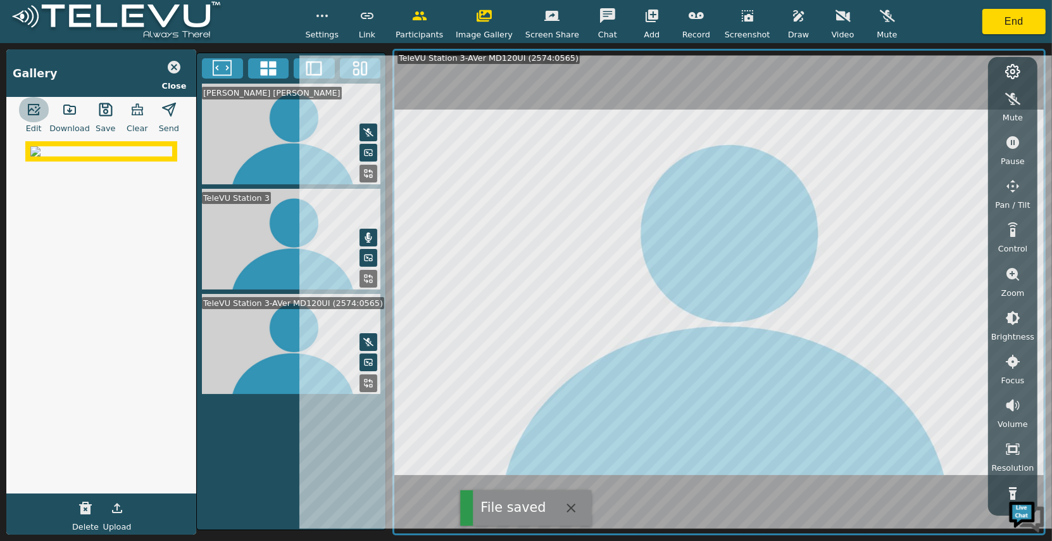
click at [38, 118] on button "button" at bounding box center [34, 109] width 32 height 25
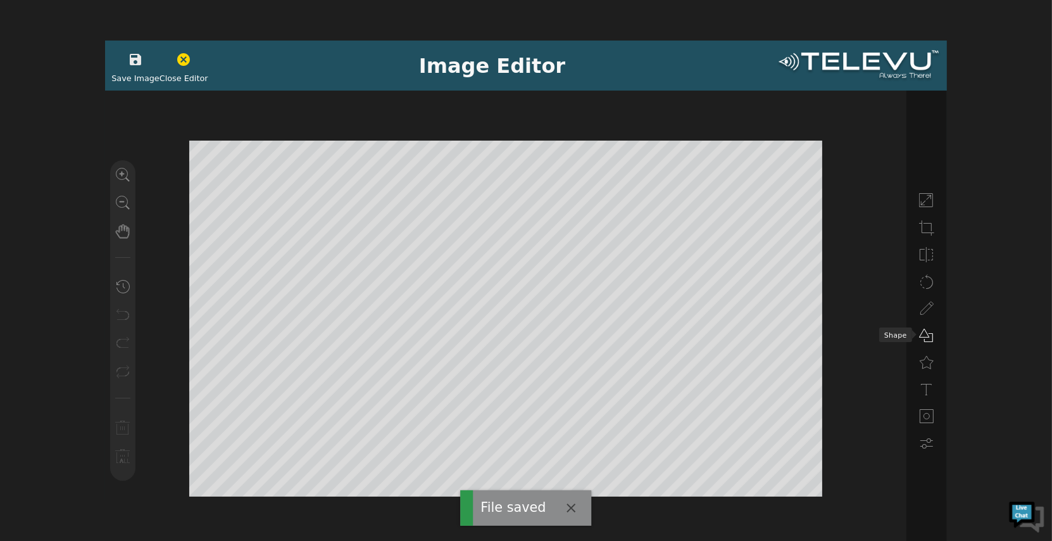
click at [919, 339] on icon at bounding box center [926, 335] width 15 height 15
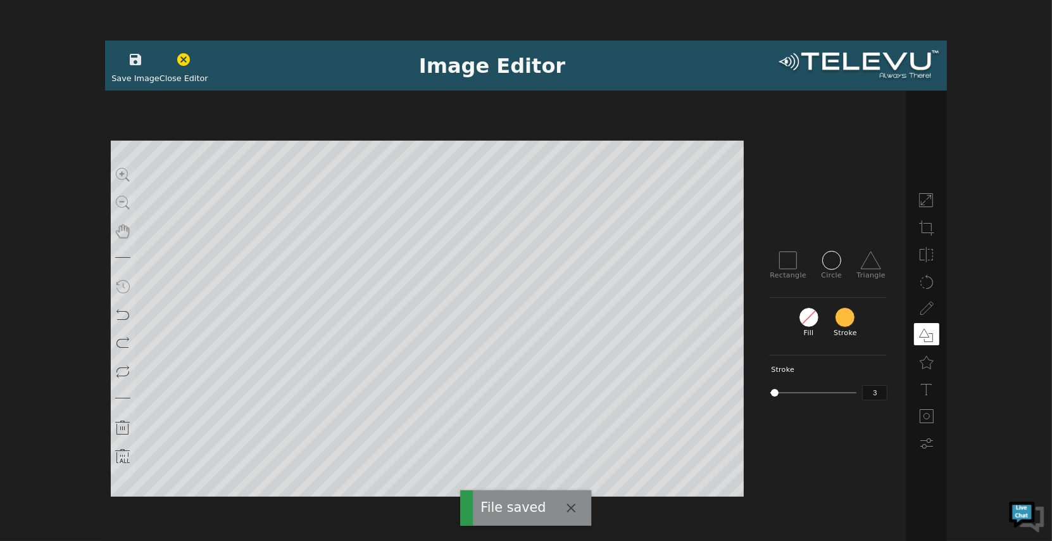
click at [828, 266] on icon at bounding box center [832, 260] width 20 height 20
click at [140, 77] on span "Save Image" at bounding box center [135, 78] width 48 height 12
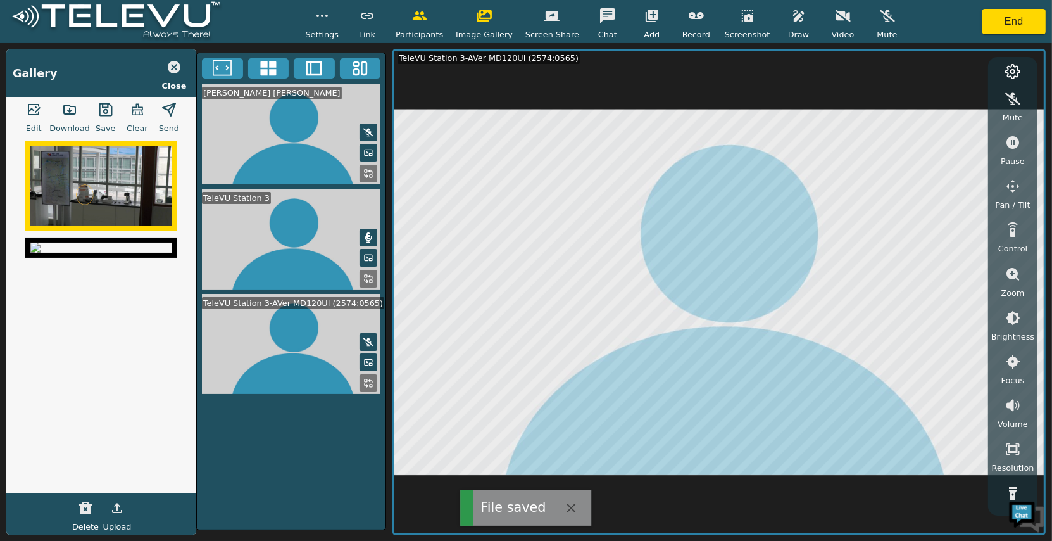
click at [163, 114] on icon "button" at bounding box center [168, 109] width 15 height 15
click at [172, 64] on icon "button" at bounding box center [174, 67] width 13 height 13
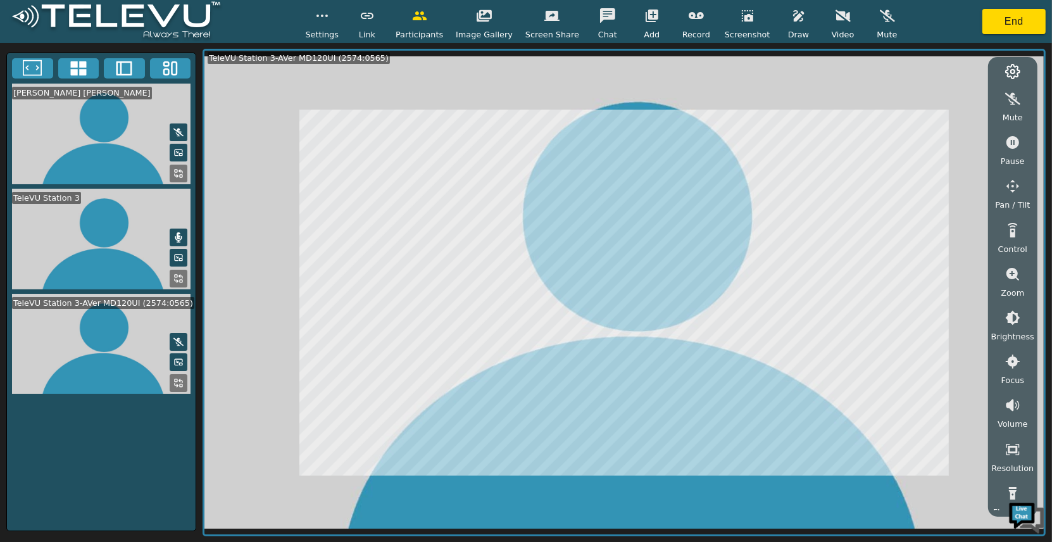
click at [796, 33] on span "Draw" at bounding box center [798, 34] width 21 height 12
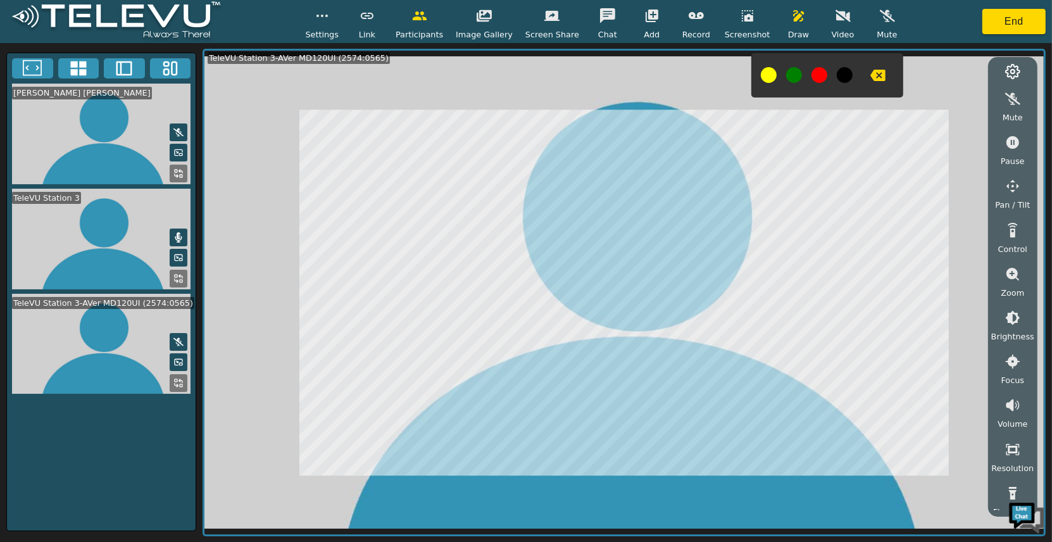
click at [862, 74] on button "button" at bounding box center [878, 75] width 32 height 25
click at [873, 75] on icon "button" at bounding box center [877, 75] width 15 height 11
click at [880, 68] on button "button" at bounding box center [878, 75] width 32 height 25
click at [949, 153] on div "Pause" at bounding box center [1013, 148] width 32 height 37
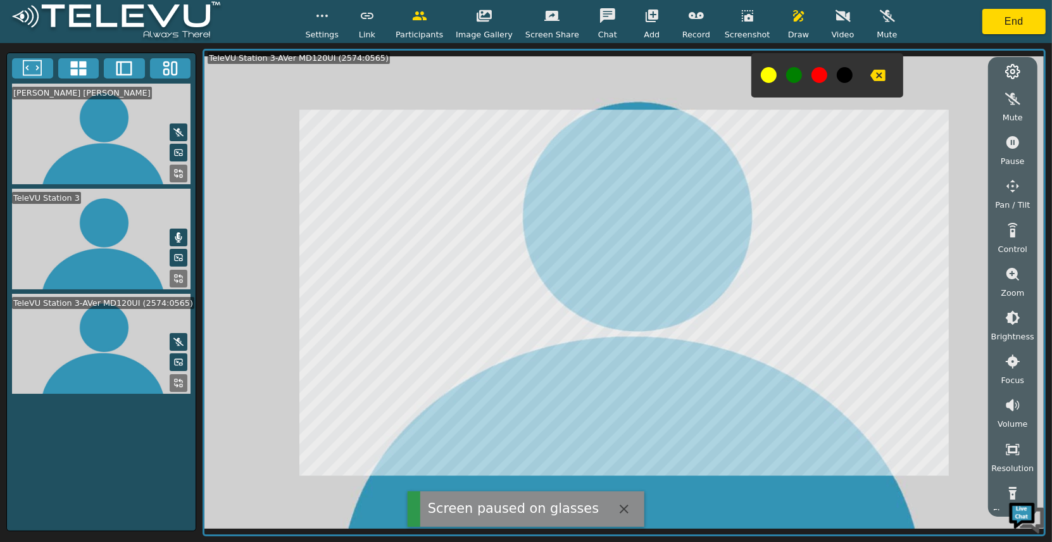
click at [545, 31] on span "Screen Share" at bounding box center [552, 34] width 54 height 12
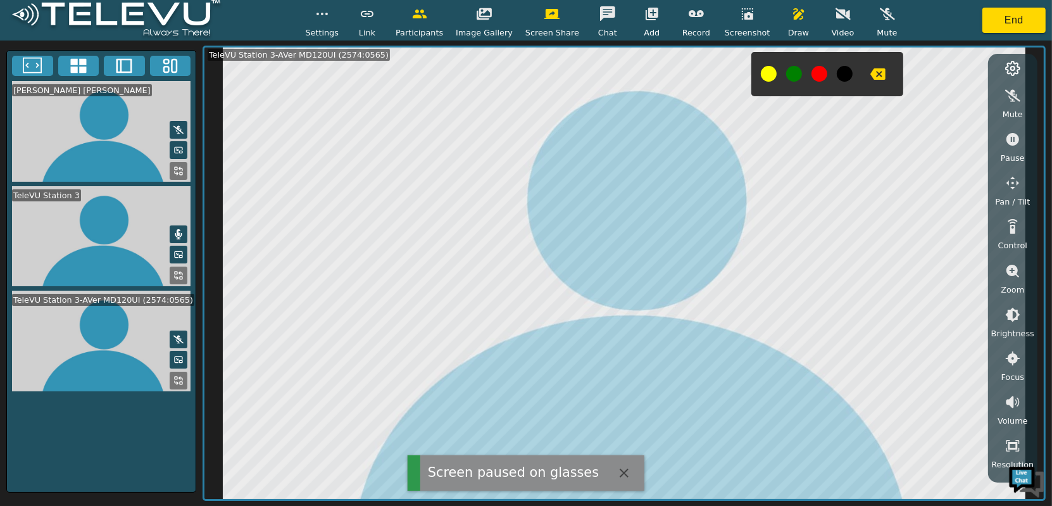
click at [184, 180] on button at bounding box center [179, 171] width 18 height 18
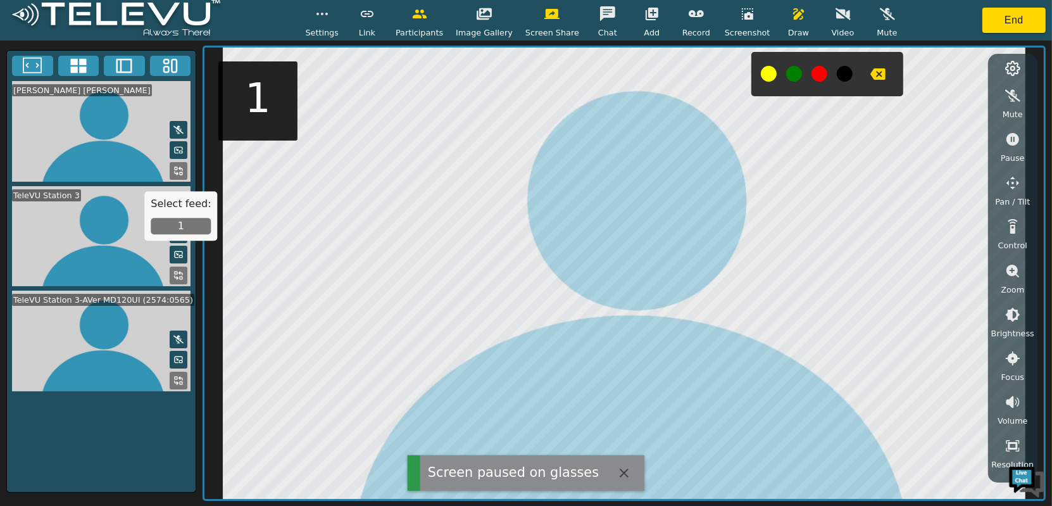
click at [177, 232] on button "1" at bounding box center [181, 226] width 60 height 16
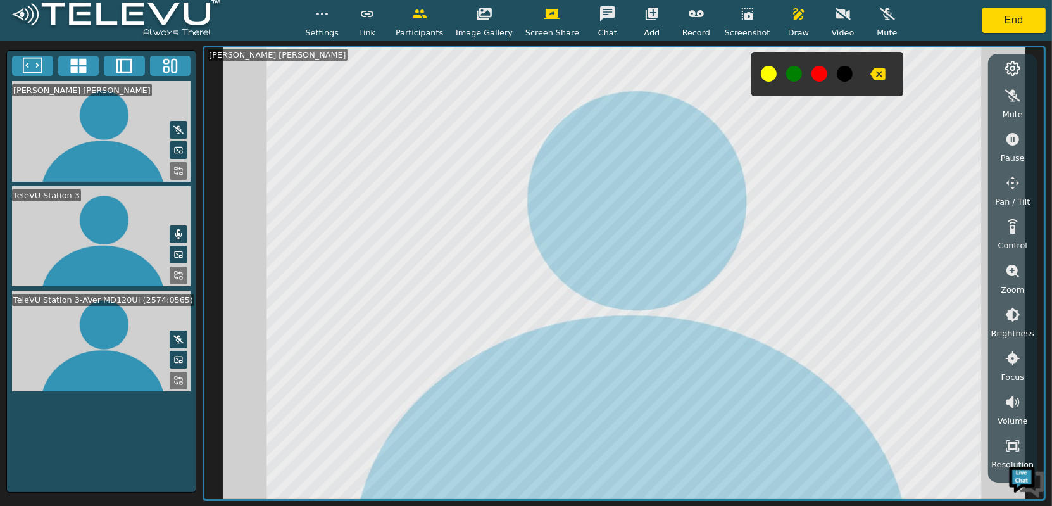
click at [873, 65] on button "button" at bounding box center [878, 73] width 32 height 25
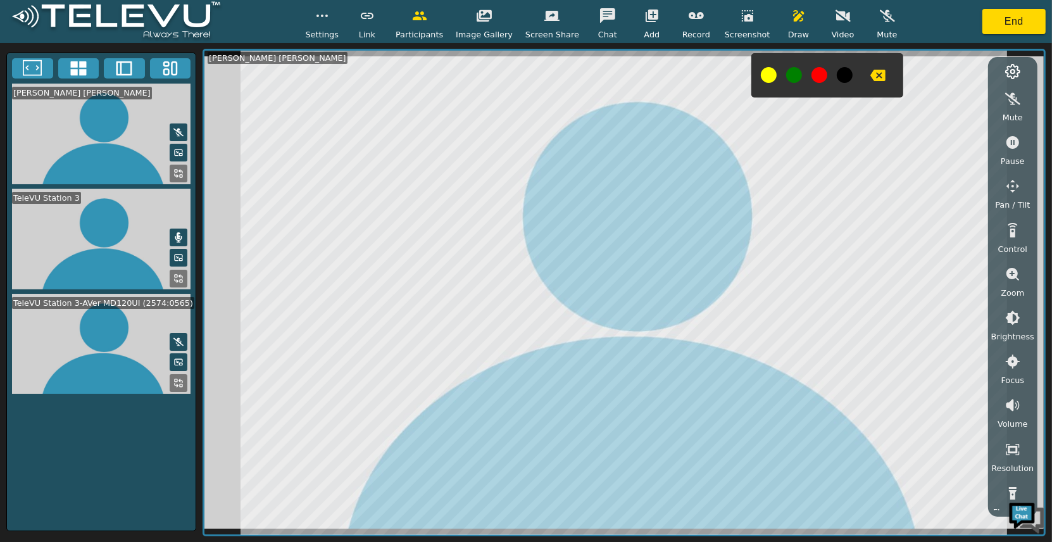
drag, startPoint x: 190, startPoint y: 404, endPoint x: 178, endPoint y: 400, distance: 12.0
click at [185, 399] on div at bounding box center [101, 346] width 189 height 105
click at [178, 392] on button at bounding box center [179, 383] width 18 height 18
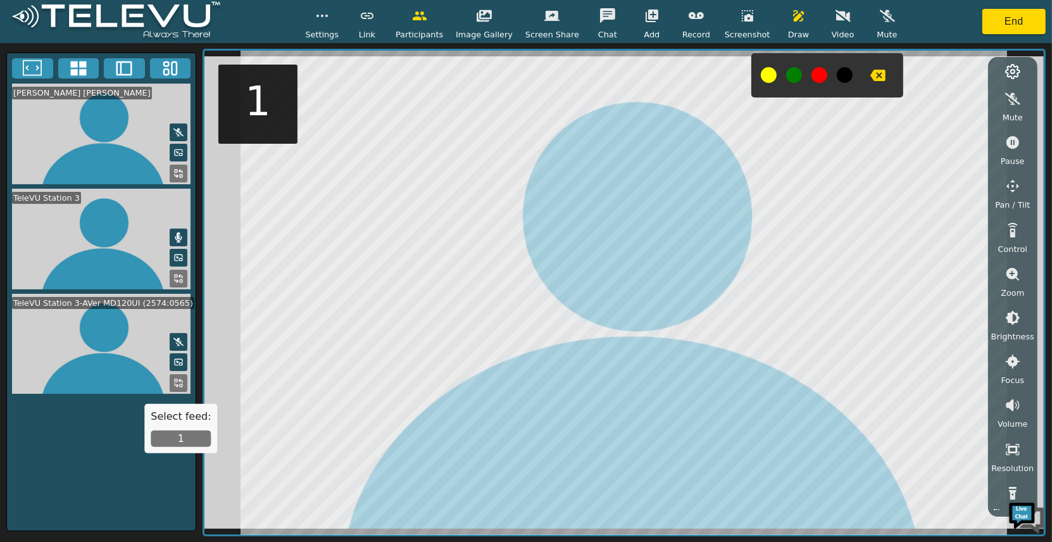
click at [179, 440] on button "1" at bounding box center [181, 438] width 60 height 16
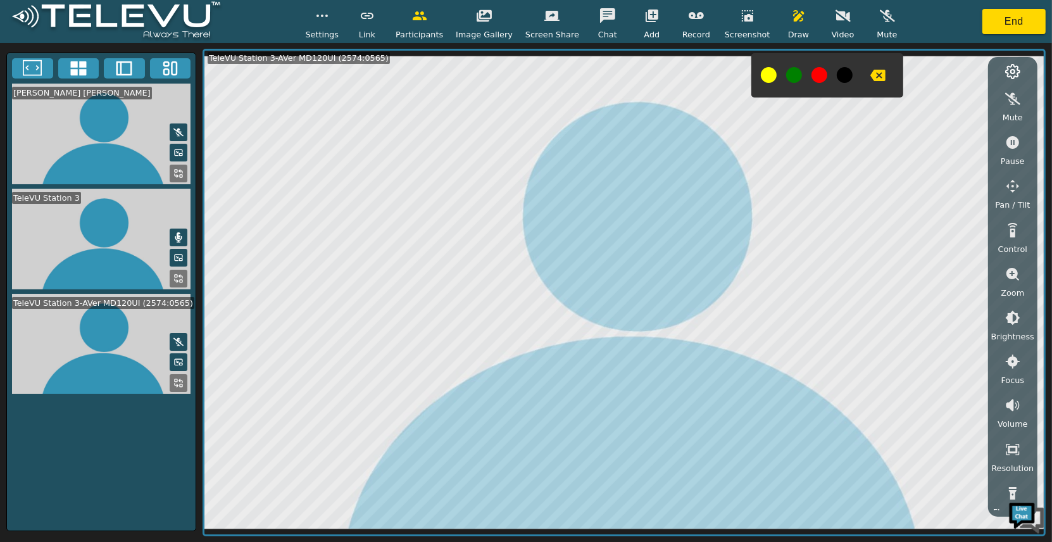
click at [170, 182] on button at bounding box center [179, 174] width 18 height 18
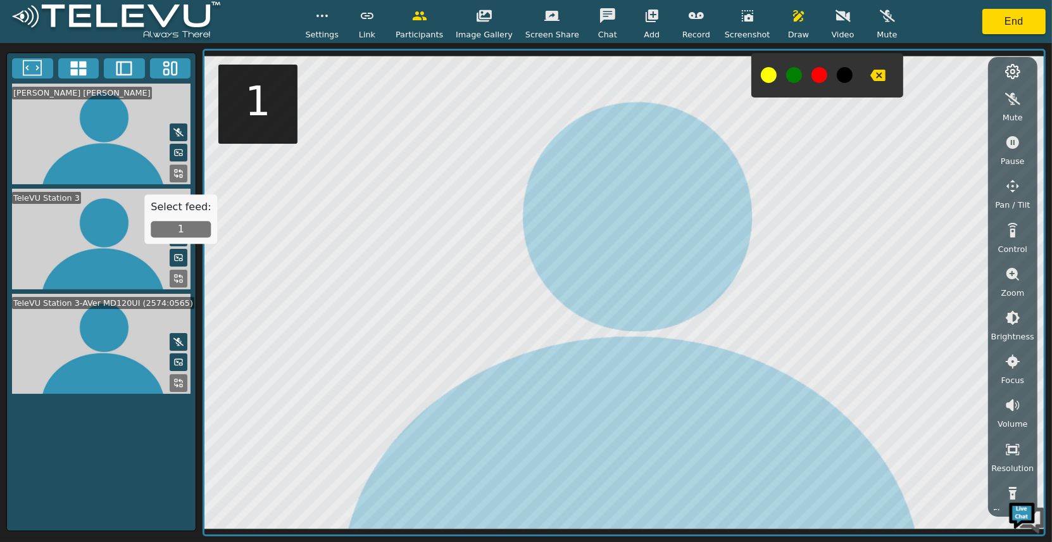
click at [193, 220] on div "Select feed: 1" at bounding box center [180, 218] width 73 height 49
drag, startPoint x: 189, startPoint y: 227, endPoint x: 218, endPoint y: 216, distance: 31.4
click at [189, 227] on button "1" at bounding box center [181, 229] width 60 height 16
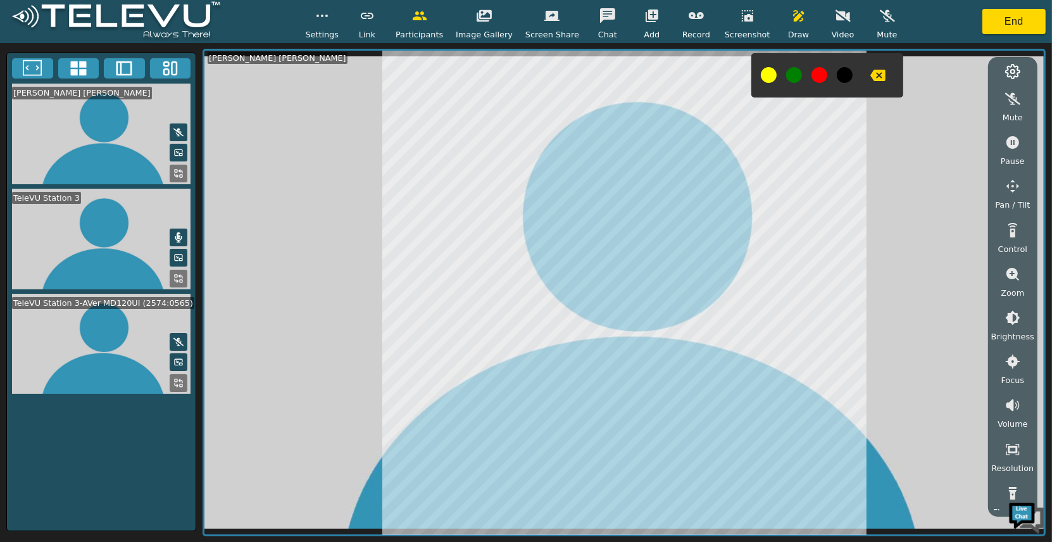
click at [799, 27] on div "Draw" at bounding box center [799, 21] width 32 height 37
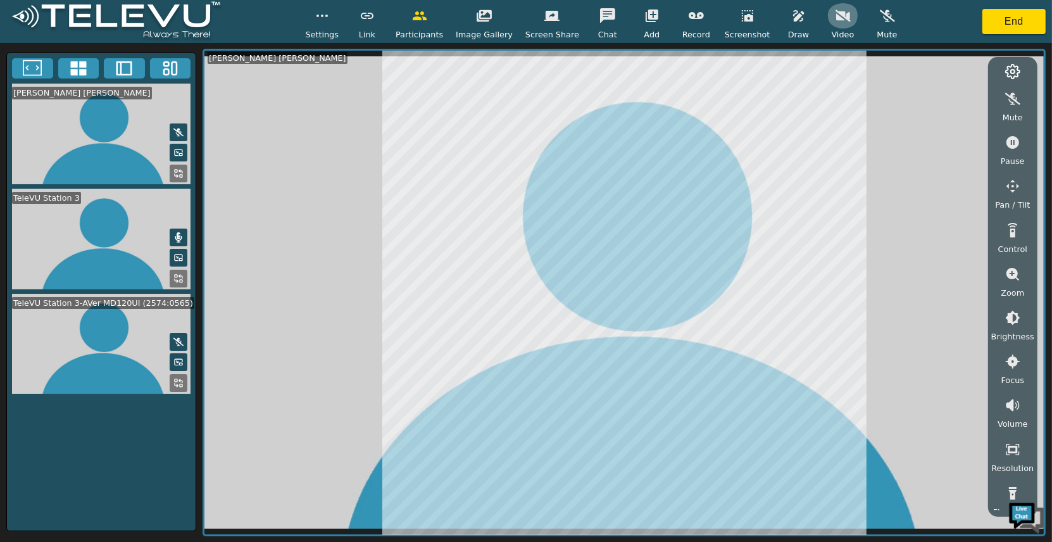
click at [838, 27] on button "button" at bounding box center [843, 15] width 32 height 25
click at [545, 18] on icon "button" at bounding box center [551, 16] width 15 height 10
click at [339, 25] on div "Settings" at bounding box center [322, 21] width 34 height 37
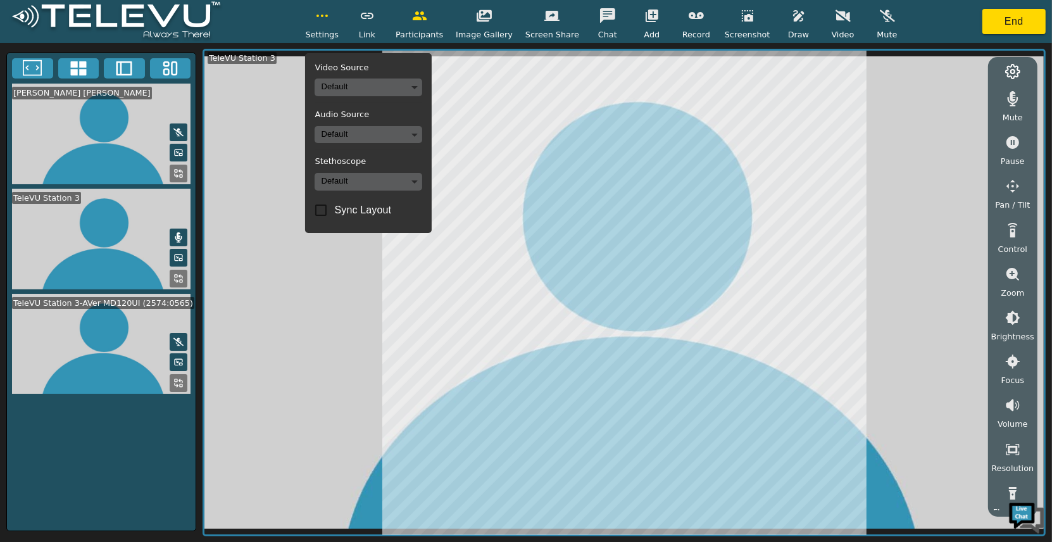
click at [344, 44] on div "[PERSON_NAME] [PERSON_NAME] TeleVU Station 3 TeleVU Station 3-AVer MD120UI (257…" at bounding box center [526, 292] width 1052 height 499
click at [330, 35] on span "Settings" at bounding box center [322, 34] width 34 height 12
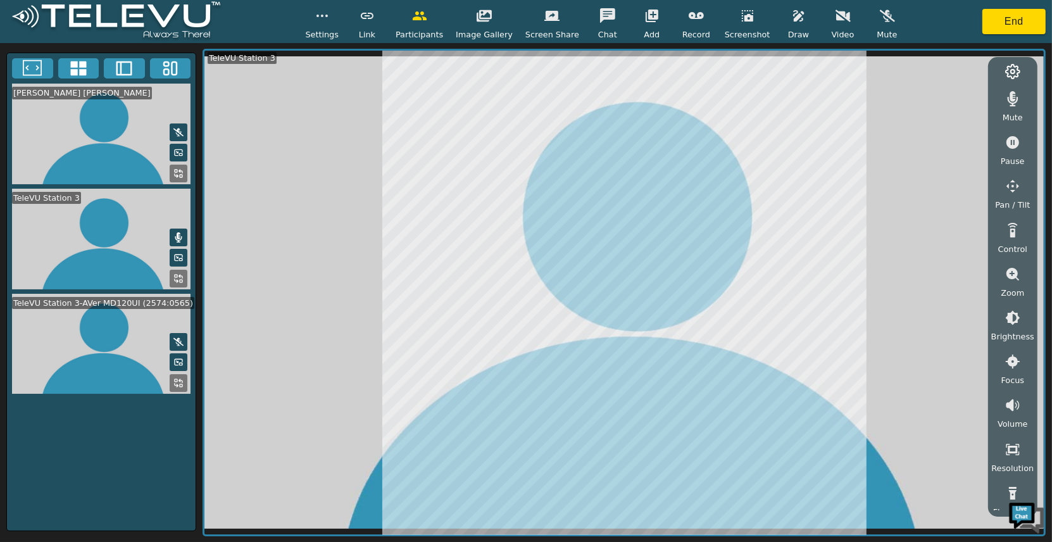
click at [528, 22] on div "Screen Share" at bounding box center [552, 21] width 54 height 37
click at [836, 10] on icon "button" at bounding box center [843, 15] width 15 height 15
click at [527, 25] on div "Screen Share" at bounding box center [552, 21] width 54 height 37
click at [558, 15] on button "button" at bounding box center [552, 15] width 32 height 25
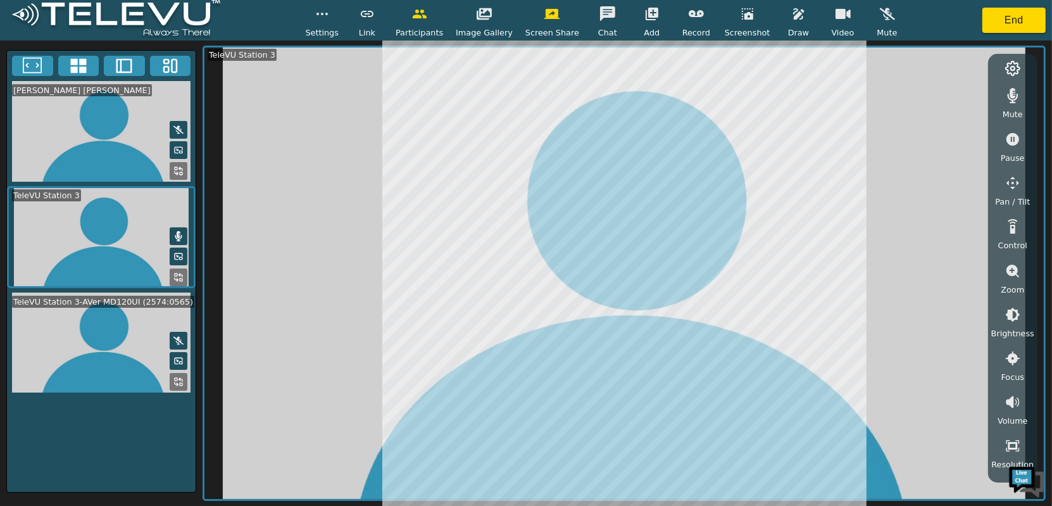
click at [185, 162] on button at bounding box center [179, 171] width 18 height 18
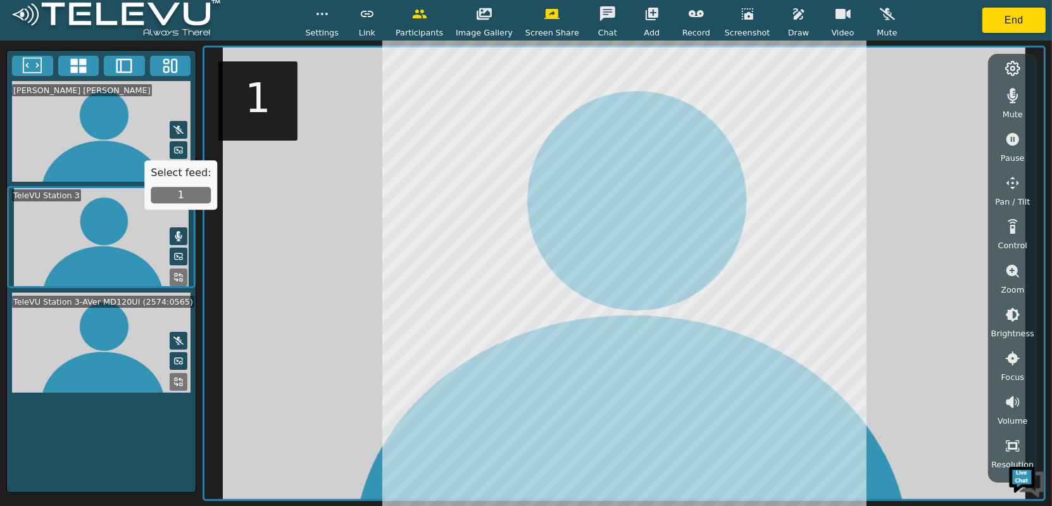
click at [180, 200] on button "1" at bounding box center [181, 195] width 60 height 16
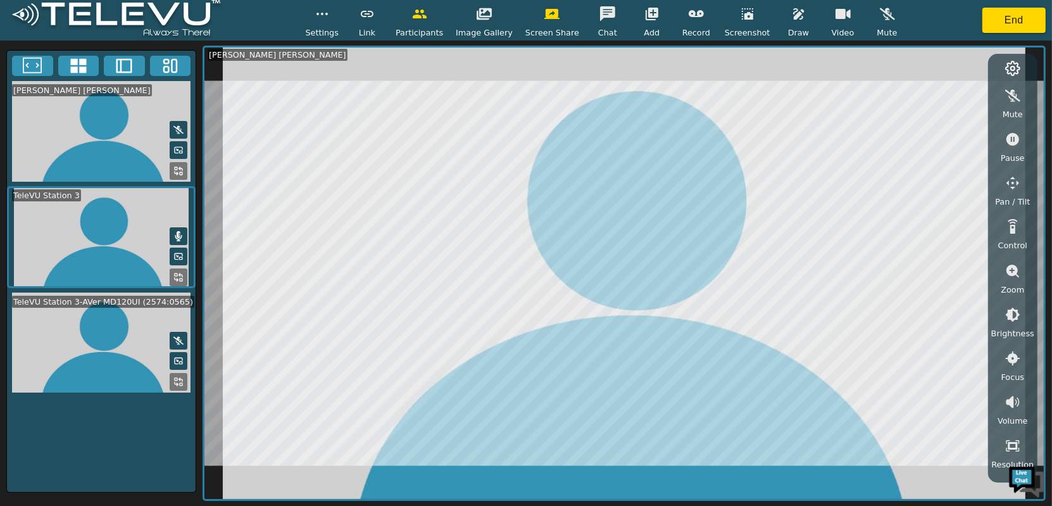
drag, startPoint x: 282, startPoint y: 7, endPoint x: 296, endPoint y: 9, distance: 13.4
click at [283, 7] on div "Settings Link Participants Image Gallery Screen Share Chat Add Record Screensho…" at bounding box center [526, 20] width 1052 height 41
click at [338, 17] on button "button" at bounding box center [322, 13] width 32 height 25
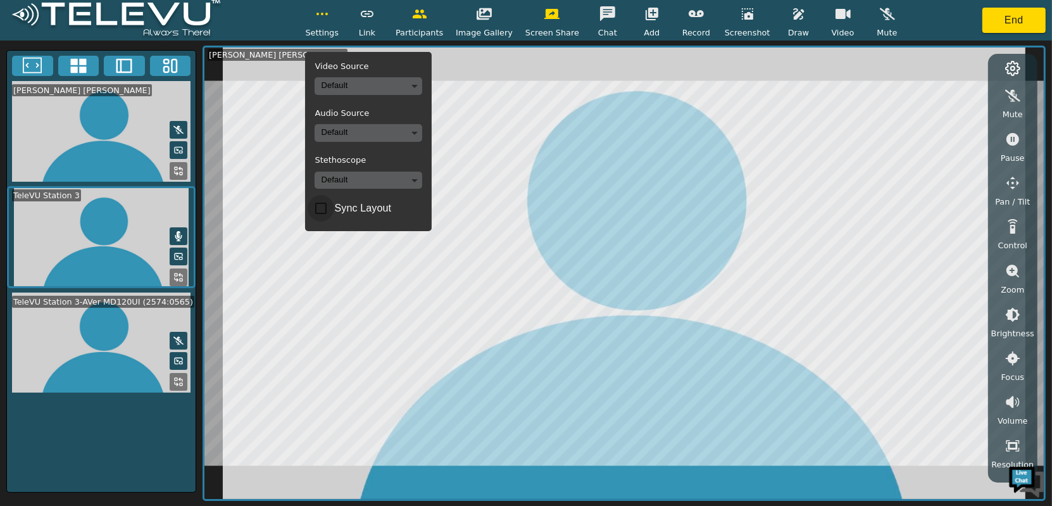
click at [342, 209] on label "Sync Layout" at bounding box center [360, 208] width 104 height 27
click at [334, 209] on input "Sync Layout" at bounding box center [321, 208] width 27 height 27
checkbox input "true"
click at [333, 33] on span "Settings" at bounding box center [322, 33] width 34 height 12
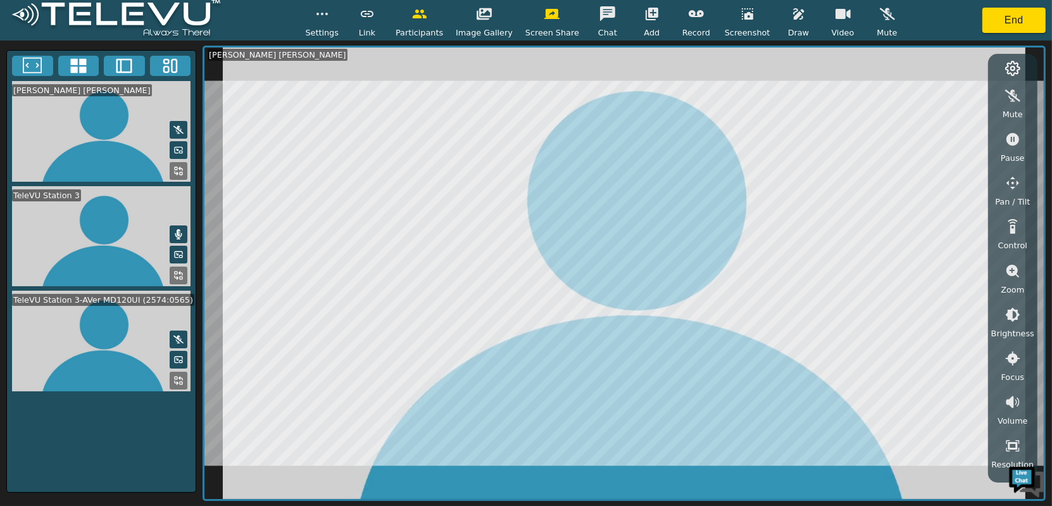
drag, startPoint x: 765, startPoint y: 16, endPoint x: 775, endPoint y: 16, distance: 10.8
click at [765, 16] on div "Settings Link Participants Image Gallery Screen Share Chat Add Record Screensho…" at bounding box center [604, 19] width 598 height 37
click at [783, 15] on button "button" at bounding box center [799, 13] width 32 height 25
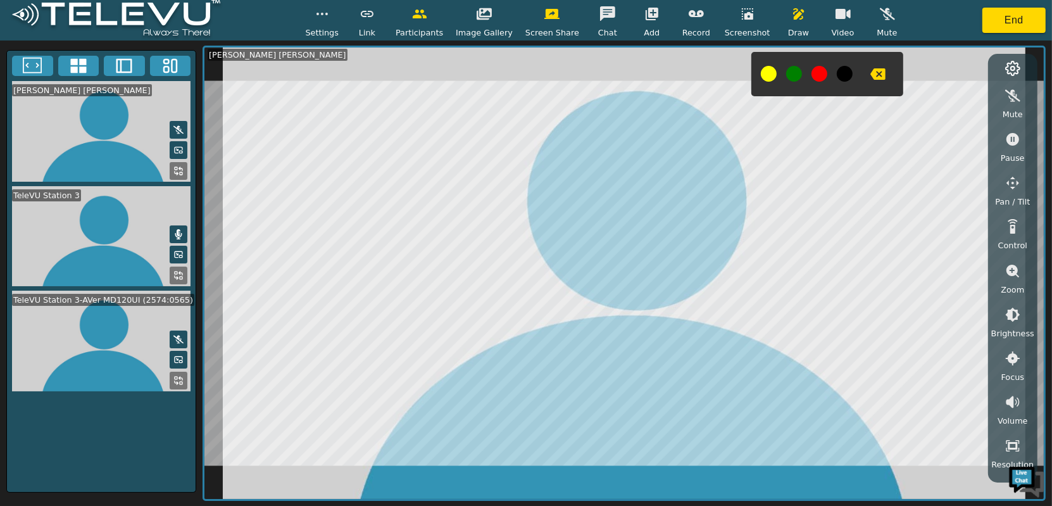
click at [444, 0] on div "Settings Link Participants Image Gallery Screen Share Chat Add Record Screensho…" at bounding box center [526, 20] width 1052 height 41
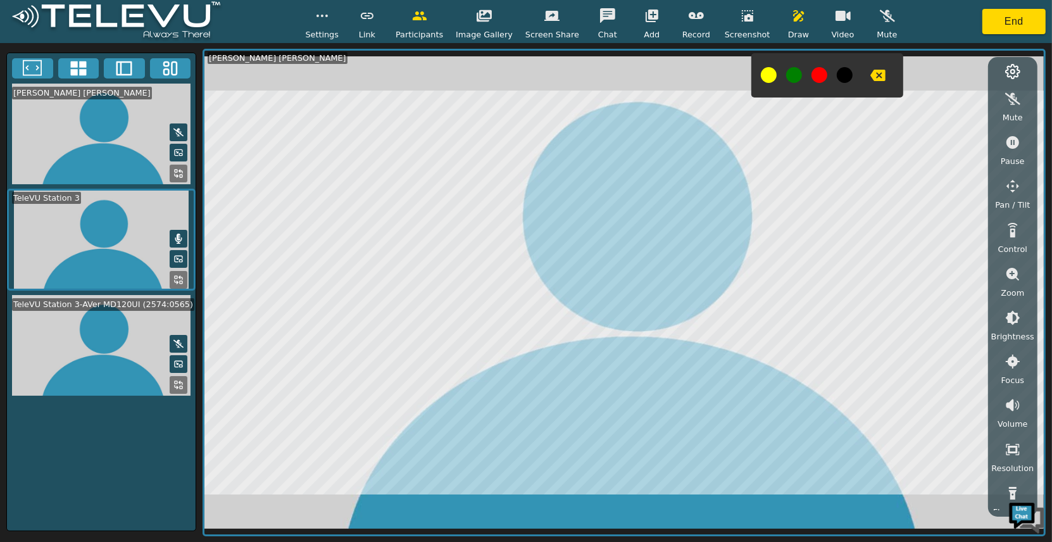
click at [792, 38] on span "Draw" at bounding box center [798, 34] width 21 height 12
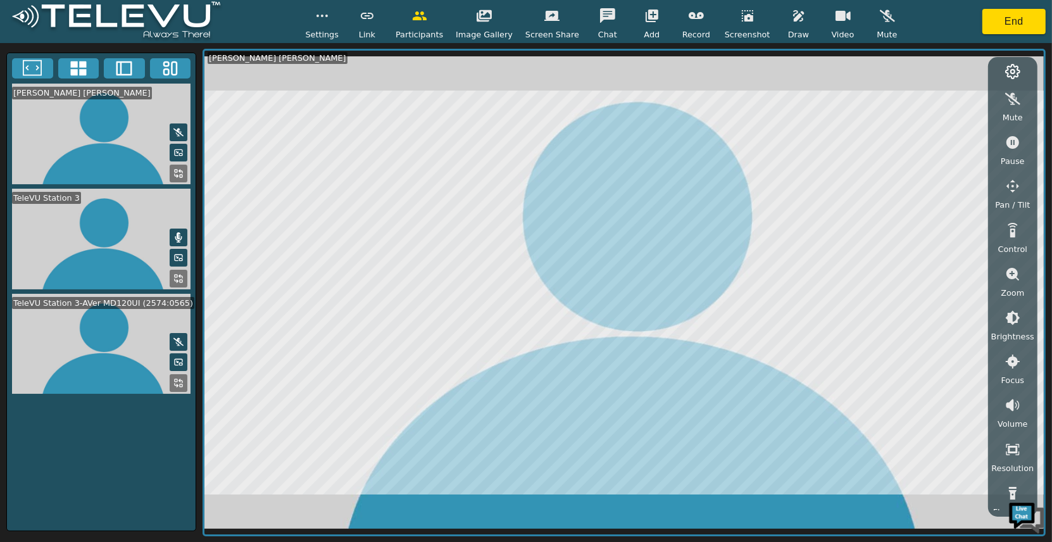
click at [186, 374] on button at bounding box center [179, 383] width 18 height 18
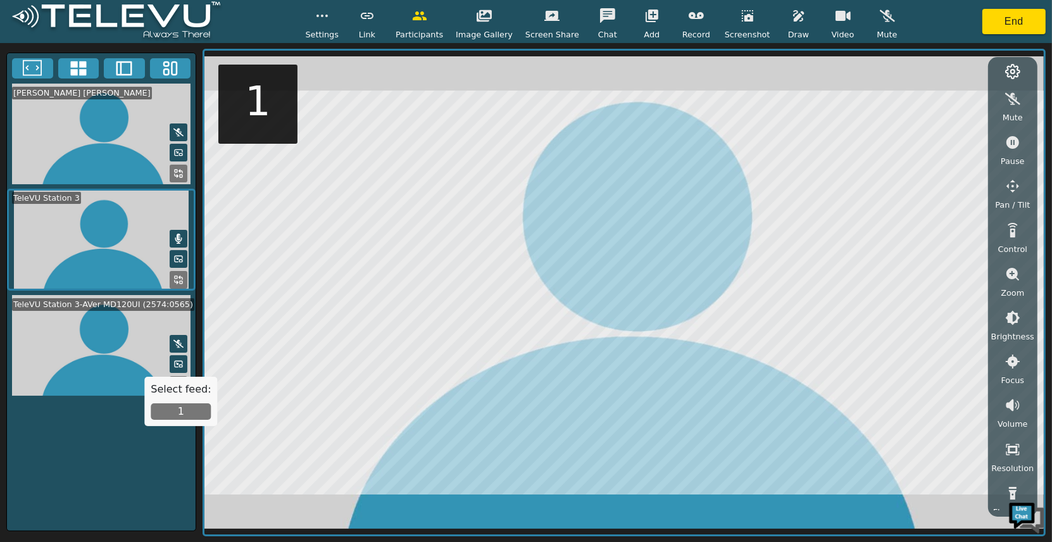
click at [184, 409] on button "1" at bounding box center [181, 411] width 60 height 16
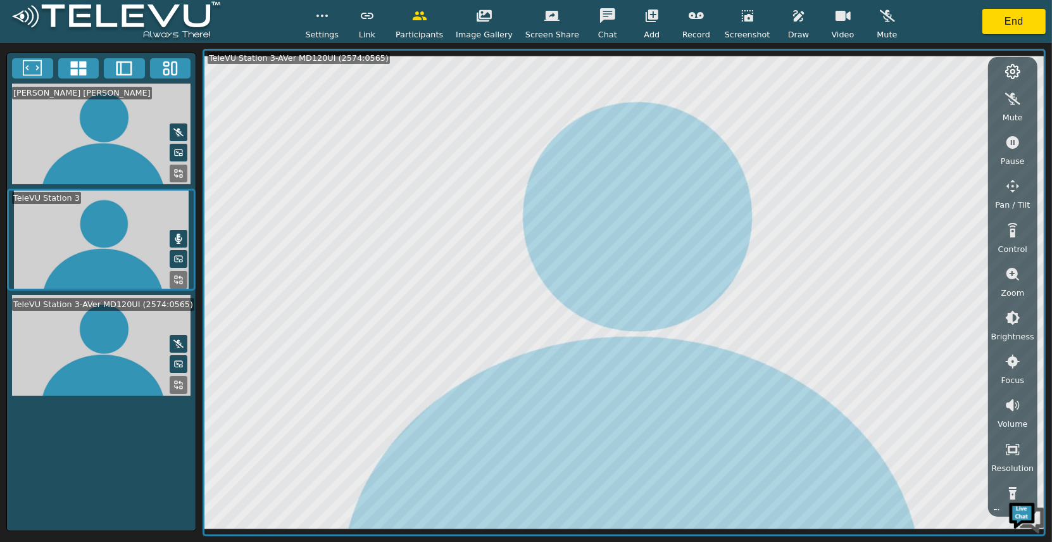
click at [184, 165] on button at bounding box center [179, 174] width 18 height 18
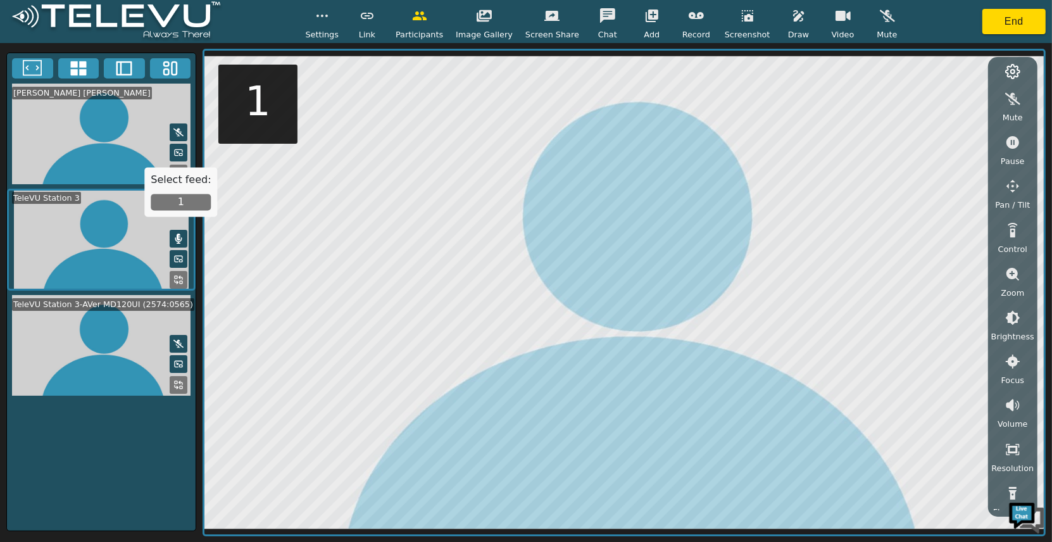
click at [192, 215] on div "Select feed: 1" at bounding box center [180, 191] width 73 height 49
click at [185, 208] on button "1" at bounding box center [181, 202] width 60 height 16
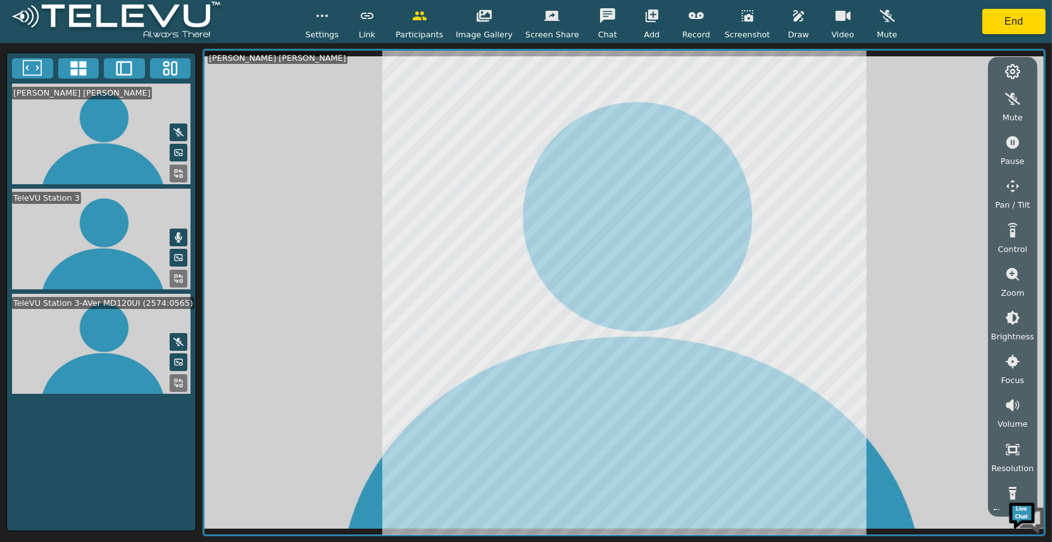
click at [330, 9] on icon "button" at bounding box center [322, 15] width 15 height 15
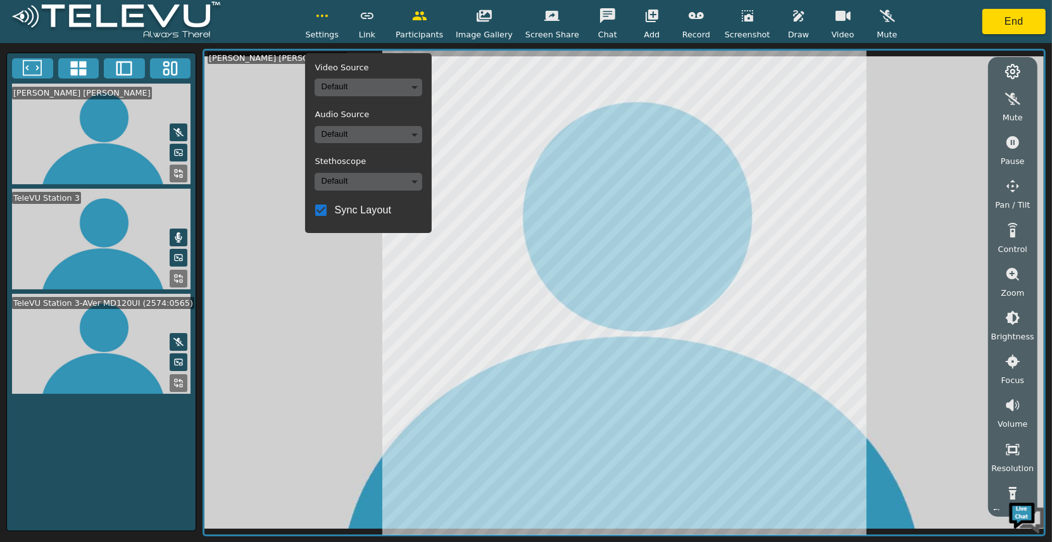
drag, startPoint x: 353, startPoint y: 196, endPoint x: 337, endPoint y: 207, distance: 19.1
click at [353, 197] on label "Sync Layout" at bounding box center [360, 210] width 104 height 27
click at [334, 197] on input "Sync Layout" at bounding box center [321, 210] width 27 height 27
click at [334, 208] on input "Sync Layout" at bounding box center [321, 210] width 27 height 27
click at [354, 211] on span "Sync Layout" at bounding box center [362, 210] width 57 height 15
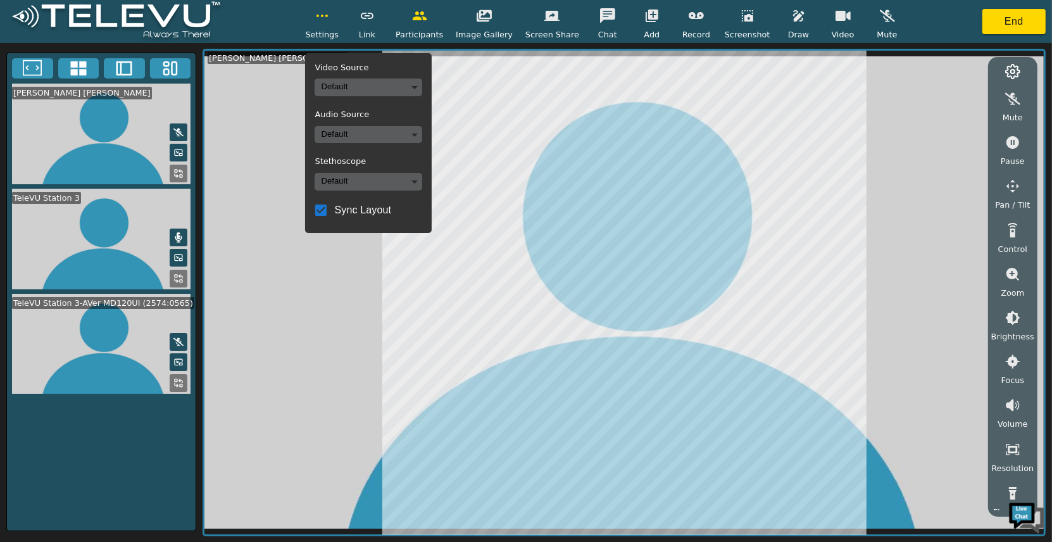
click at [334, 211] on input "Sync Layout" at bounding box center [321, 210] width 27 height 27
click at [351, 215] on span "Sync Layout" at bounding box center [362, 210] width 57 height 15
click at [334, 215] on input "Sync Layout" at bounding box center [321, 210] width 27 height 27
checkbox input "true"
click at [827, 11] on button "button" at bounding box center [843, 15] width 32 height 25
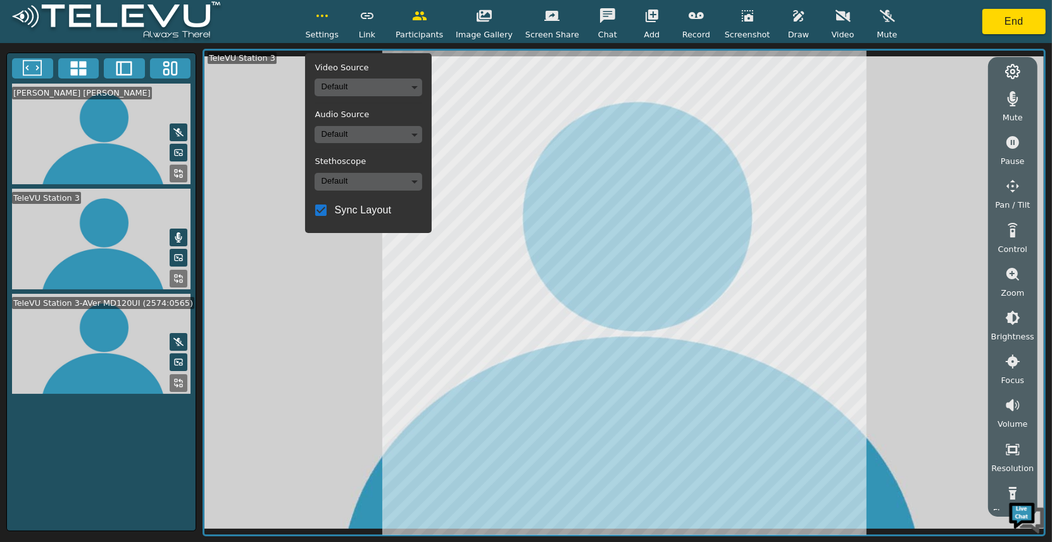
click at [836, 12] on icon "button" at bounding box center [843, 15] width 15 height 12
click at [827, 16] on button "button" at bounding box center [843, 15] width 32 height 25
click at [949, 16] on button "End" at bounding box center [1013, 21] width 63 height 25
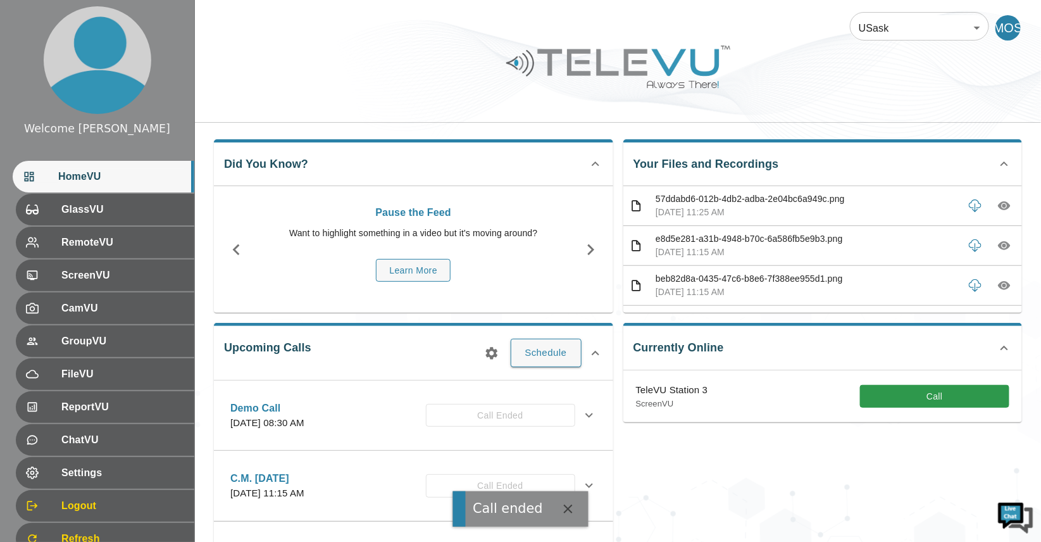
scroll to position [5, 0]
